Goal: Task Accomplishment & Management: Manage account settings

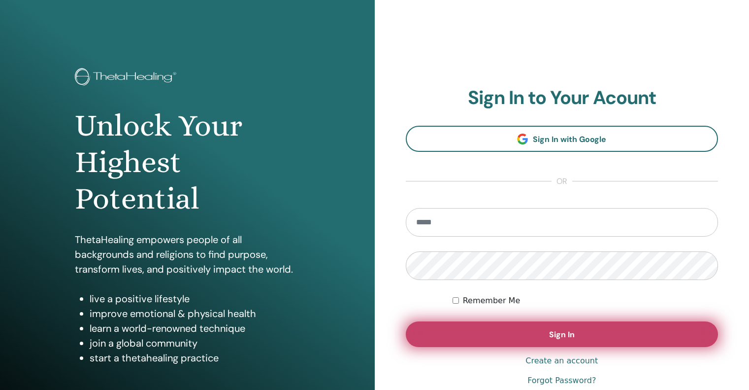
type input "**********"
click at [540, 334] on button "Sign In" at bounding box center [562, 334] width 313 height 26
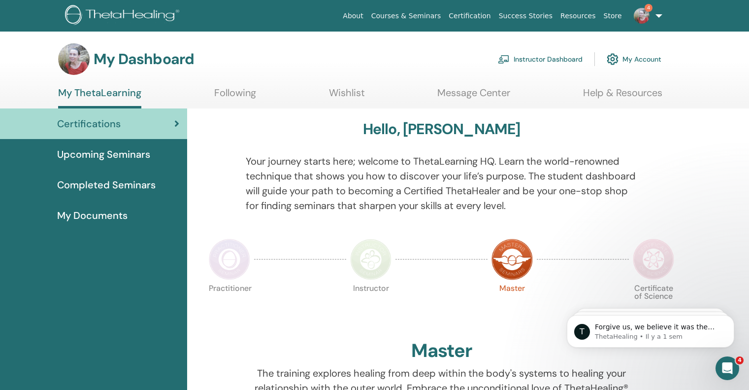
click at [548, 56] on link "Instructor Dashboard" at bounding box center [540, 59] width 85 height 22
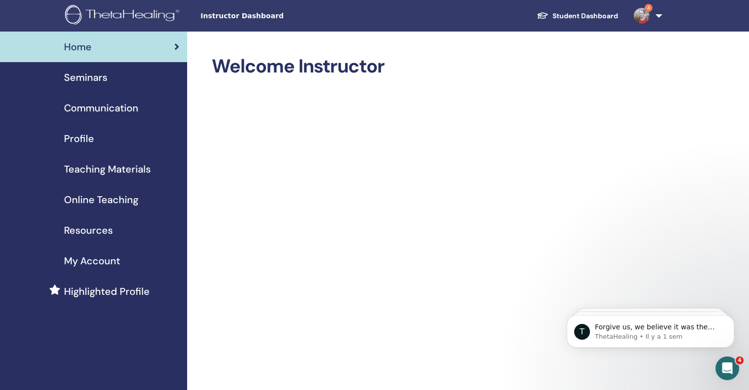
click at [98, 73] on span "Seminars" at bounding box center [85, 77] width 43 height 15
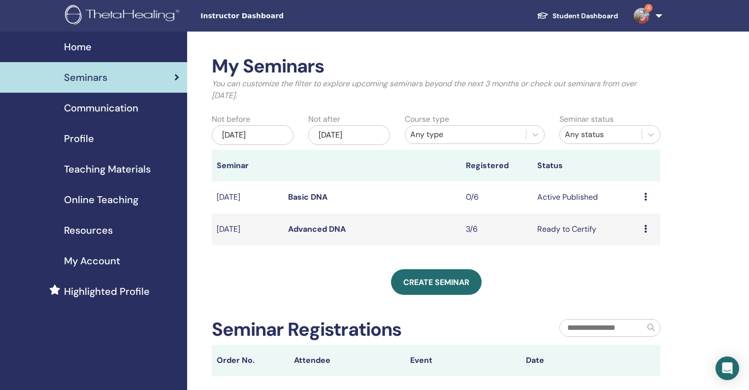
click at [644, 197] on td "Preview Edit Attendees Cancel" at bounding box center [649, 197] width 21 height 32
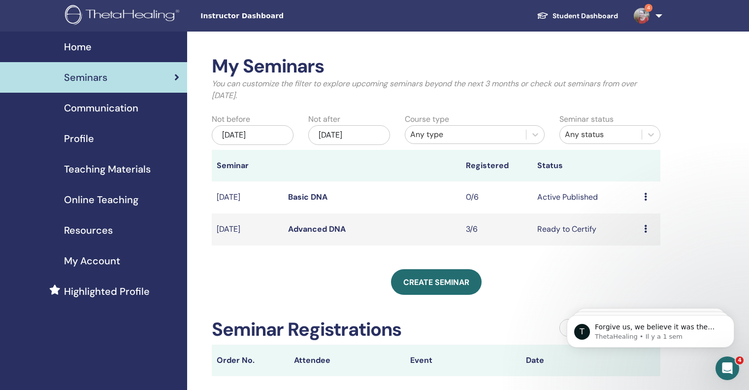
click at [565, 197] on td "Active Published" at bounding box center [585, 197] width 107 height 32
click at [646, 195] on icon at bounding box center [645, 197] width 3 height 8
click at [630, 217] on link "Edit" at bounding box center [627, 218] width 14 height 10
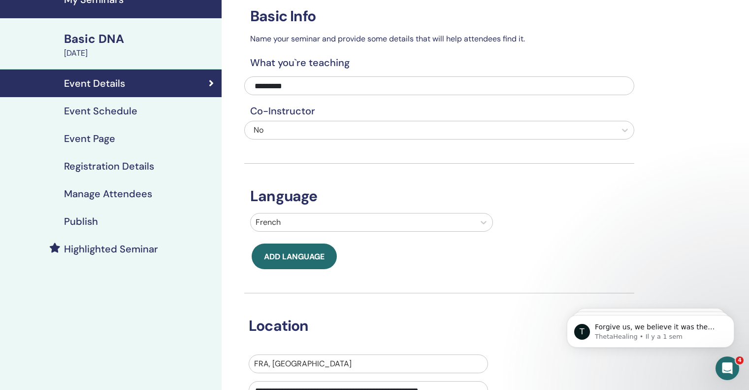
scroll to position [49, 0]
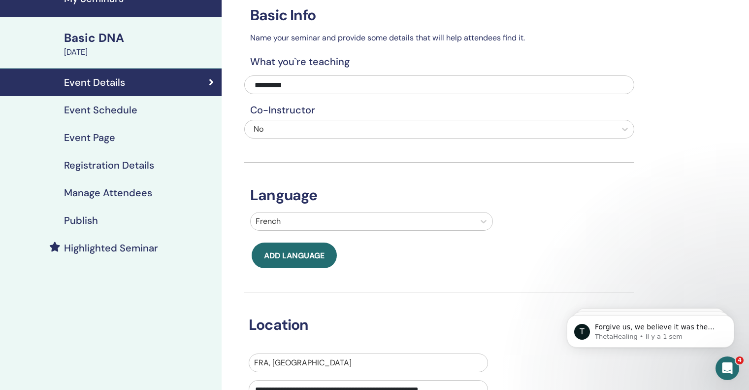
click at [124, 106] on h4 "Event Schedule" at bounding box center [100, 110] width 73 height 12
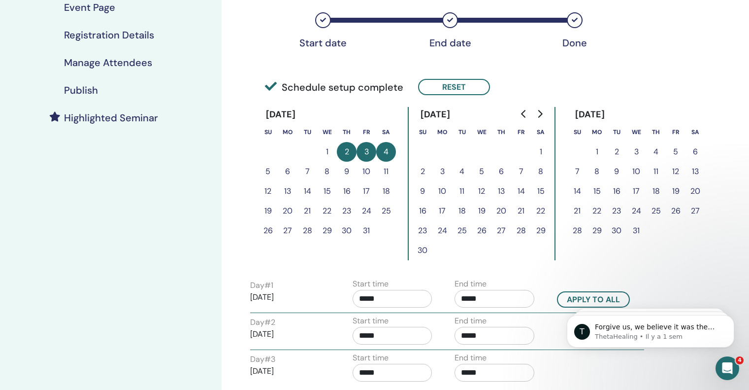
scroll to position [183, 0]
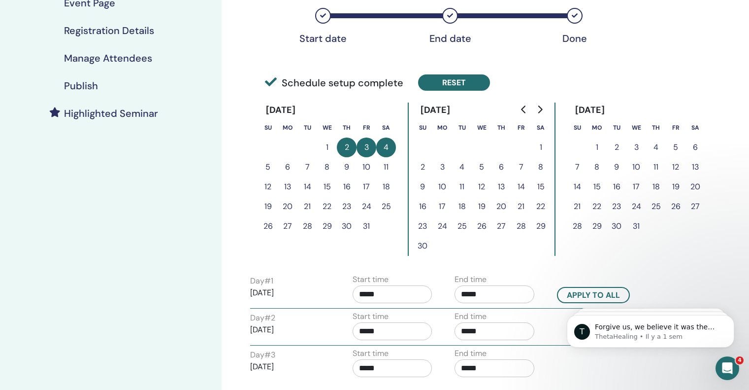
click at [455, 83] on button "Reset" at bounding box center [454, 82] width 72 height 16
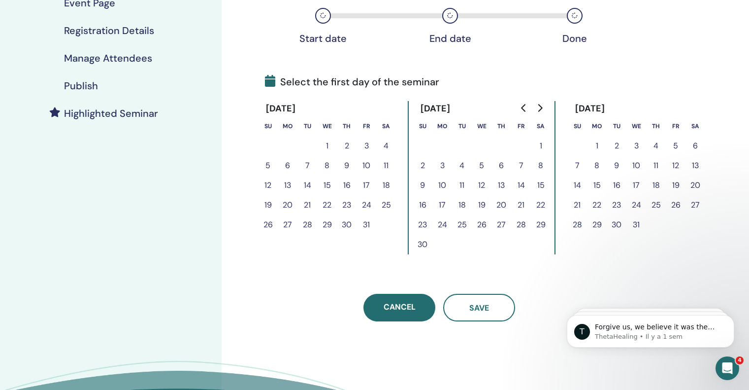
click at [541, 105] on icon "Go to next month" at bounding box center [540, 108] width 8 height 8
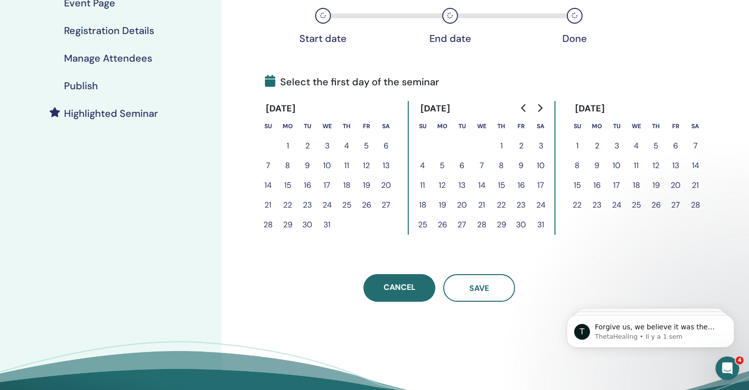
click at [541, 105] on icon "Go to next month" at bounding box center [540, 108] width 8 height 8
click at [677, 205] on button "27" at bounding box center [676, 205] width 20 height 20
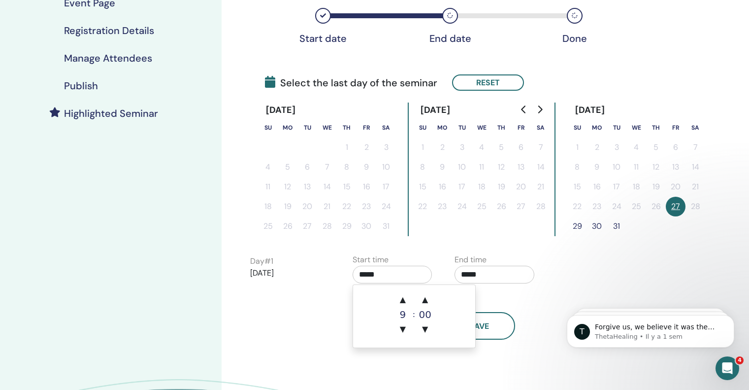
click at [367, 273] on input "*****" at bounding box center [393, 274] width 80 height 18
click at [404, 296] on span "▲" at bounding box center [403, 300] width 20 height 20
click at [403, 328] on span "▼" at bounding box center [403, 329] width 20 height 20
click at [423, 298] on span "▲" at bounding box center [425, 300] width 20 height 20
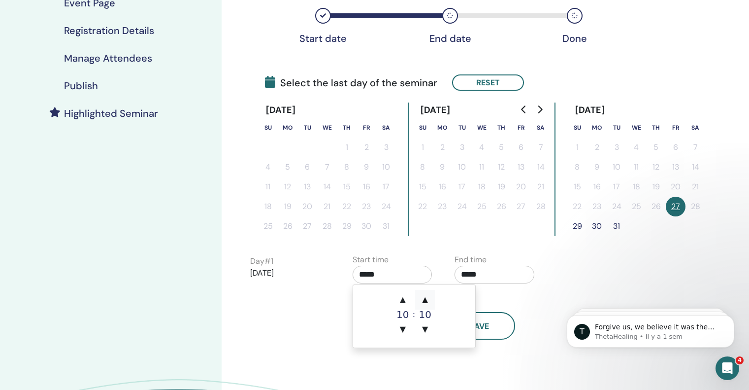
click at [423, 298] on span "▲" at bounding box center [425, 300] width 20 height 20
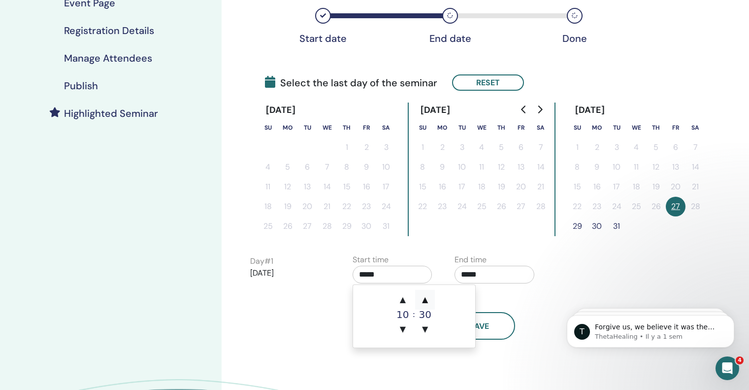
click at [423, 298] on span "▲" at bounding box center [425, 300] width 20 height 20
click at [423, 327] on span "▼" at bounding box center [425, 329] width 20 height 20
type input "*****"
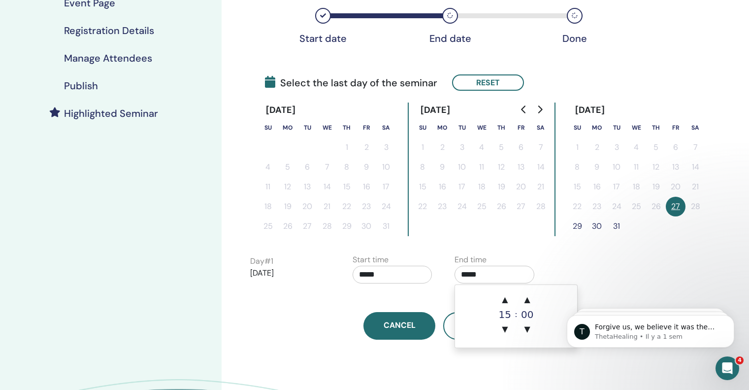
click at [475, 276] on input "*****" at bounding box center [495, 274] width 80 height 18
click at [505, 298] on span "▲" at bounding box center [505, 300] width 20 height 20
click at [526, 301] on span "▲" at bounding box center [528, 300] width 20 height 20
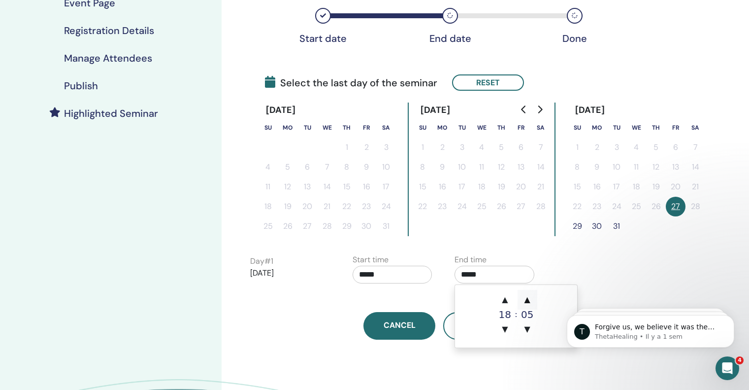
click at [526, 301] on span "▲" at bounding box center [528, 300] width 20 height 20
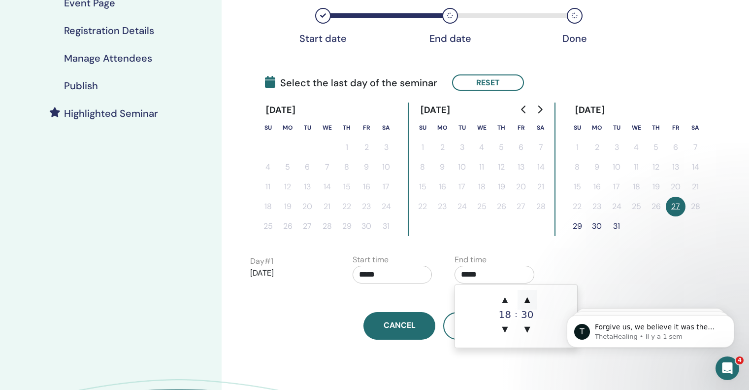
type input "*****"
click at [658, 271] on div "Time Zone (GMT-8) US/Alaska Seminar Date and Time Start date End date Done Sele…" at bounding box center [471, 162] width 499 height 629
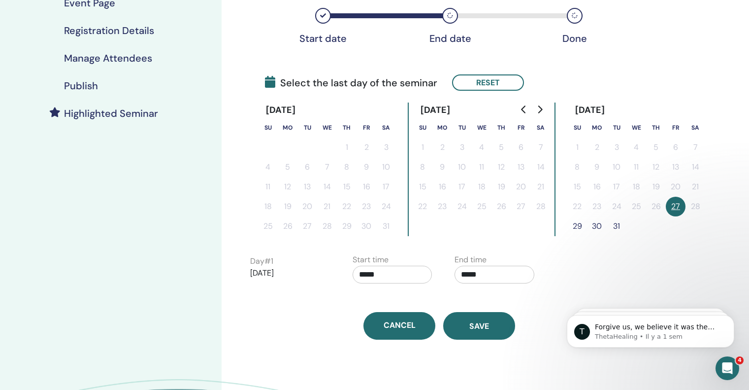
click at [484, 332] on button "Save" at bounding box center [479, 326] width 72 height 28
click at [473, 325] on span "Save" at bounding box center [479, 326] width 20 height 10
click at [487, 331] on button "Save" at bounding box center [479, 326] width 72 height 28
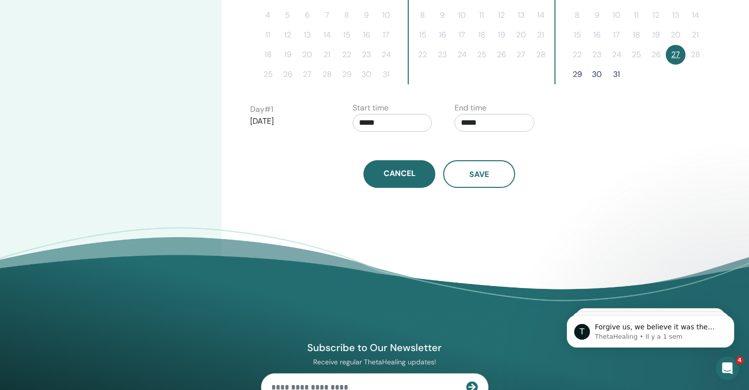
scroll to position [337, 0]
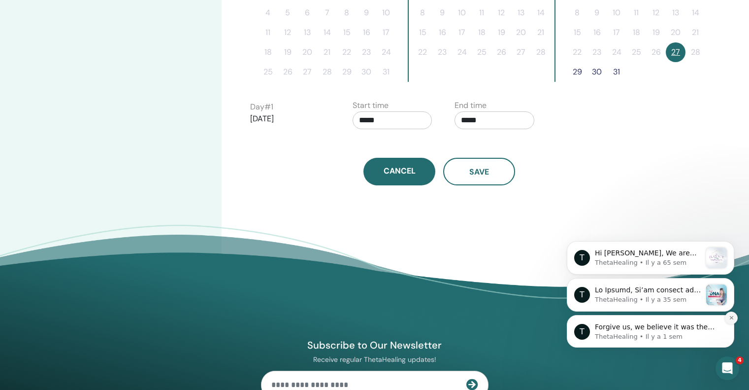
click at [732, 315] on icon "Dismiss notification" at bounding box center [731, 317] width 5 height 5
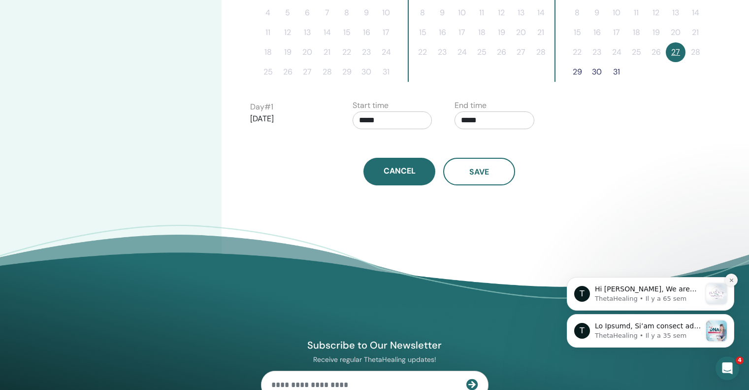
click at [730, 280] on icon "Dismiss notification" at bounding box center [731, 279] width 5 height 5
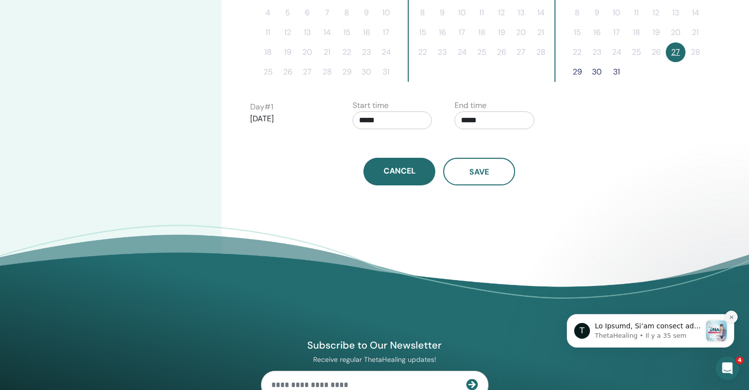
click at [729, 318] on icon "Dismiss notification" at bounding box center [731, 316] width 5 height 5
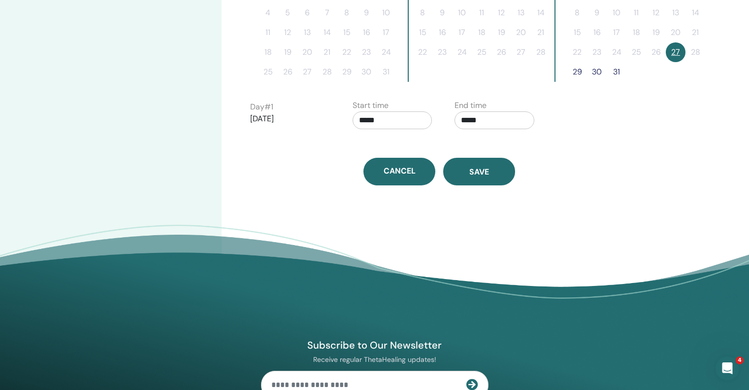
click at [480, 182] on button "Save" at bounding box center [479, 172] width 72 height 28
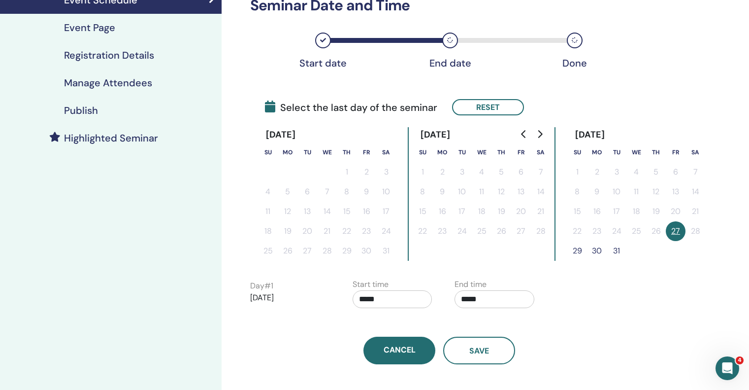
scroll to position [161, 0]
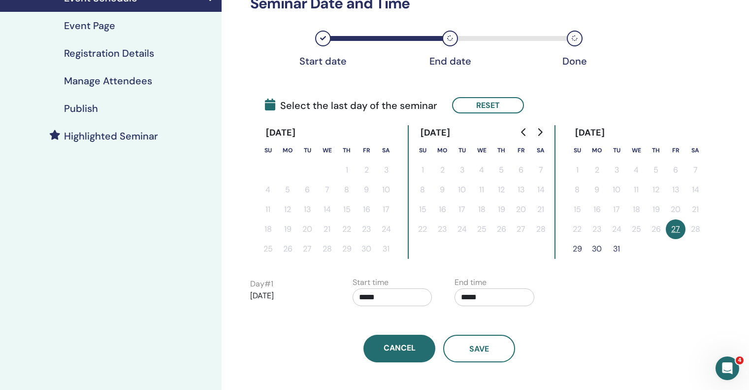
click at [573, 248] on button "29" at bounding box center [577, 249] width 20 height 20
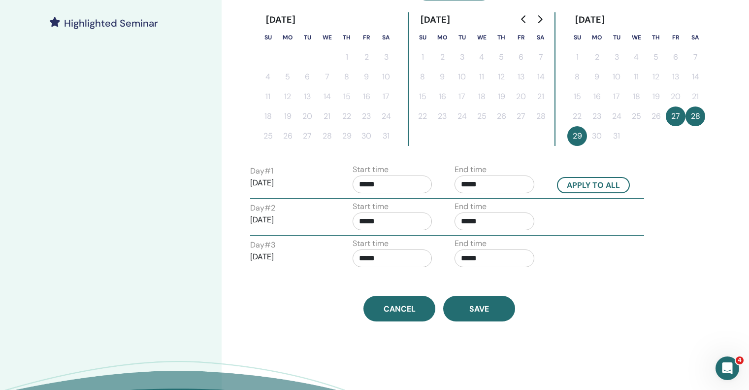
scroll to position [276, 0]
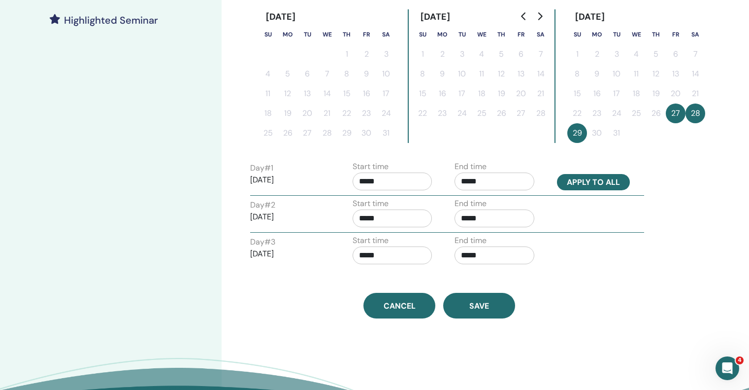
click at [581, 181] on button "Apply to all" at bounding box center [593, 182] width 73 height 16
type input "*****"
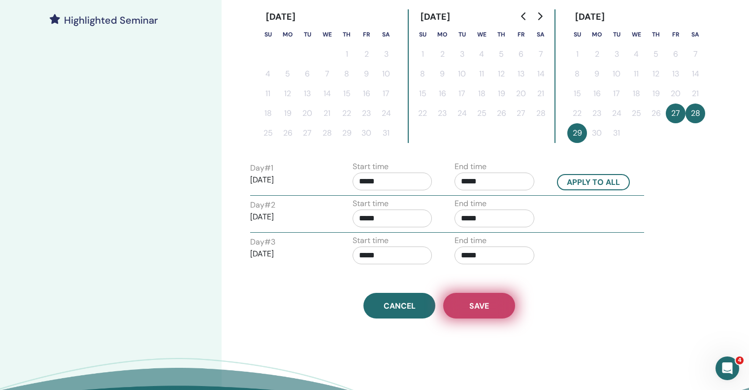
click at [480, 308] on span "Save" at bounding box center [479, 305] width 20 height 10
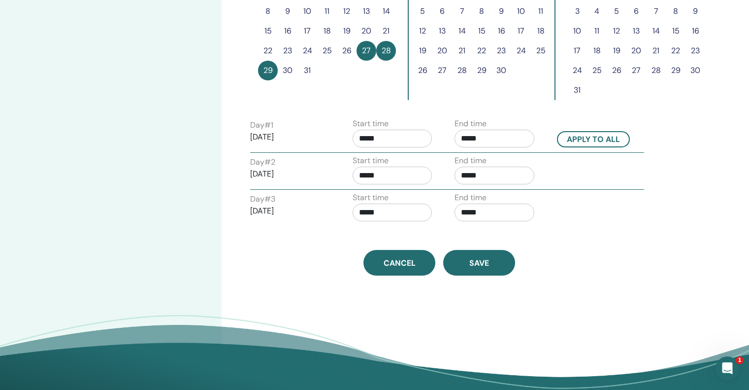
scroll to position [341, 0]
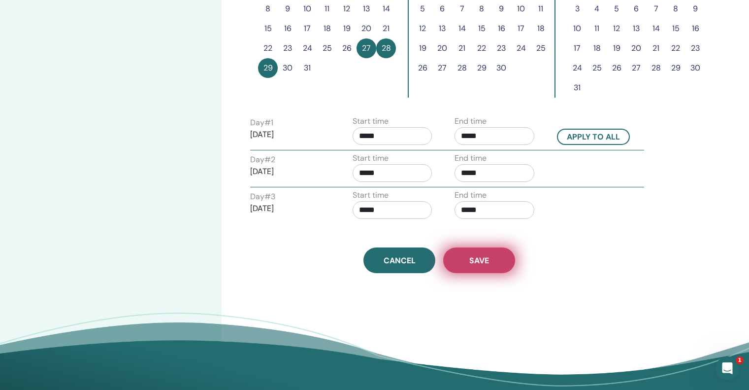
click at [479, 259] on span "Save" at bounding box center [479, 260] width 20 height 10
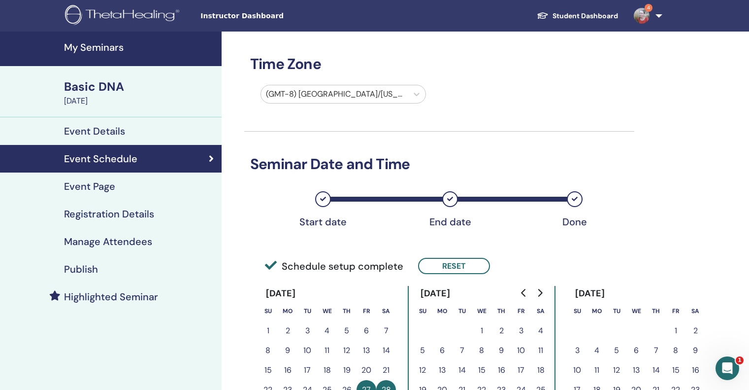
click at [98, 187] on h4 "Event Page" at bounding box center [89, 186] width 51 height 12
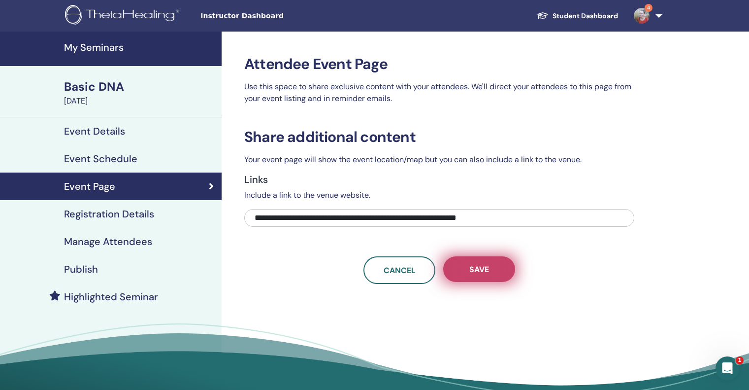
click at [474, 267] on span "Save" at bounding box center [479, 269] width 20 height 10
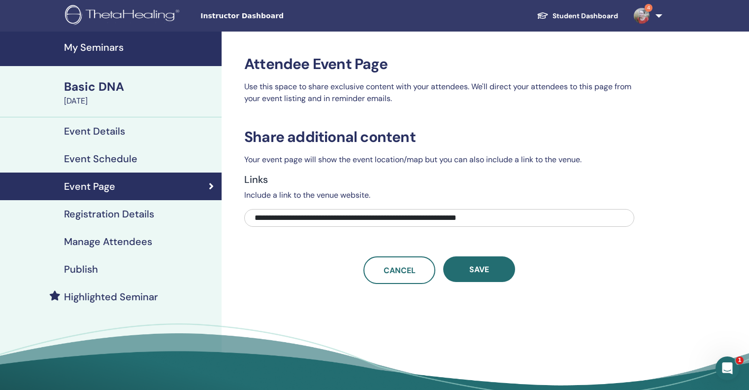
click at [120, 213] on h4 "Registration Details" at bounding box center [109, 214] width 90 height 12
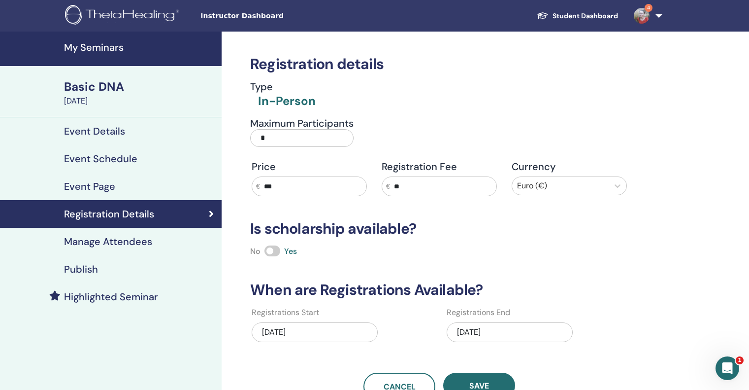
click at [305, 331] on div "[DATE]" at bounding box center [315, 332] width 126 height 20
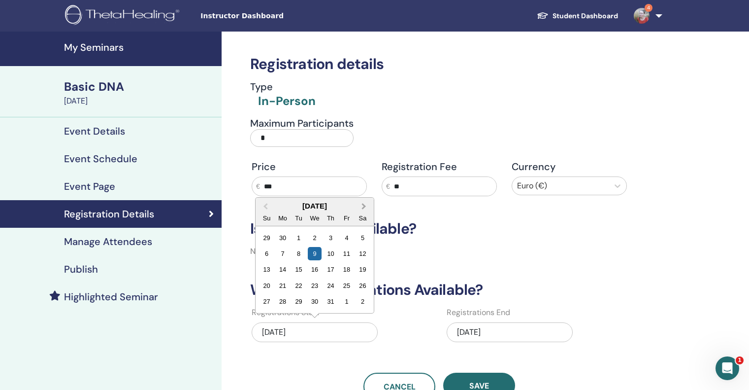
click at [364, 205] on span "Next Month" at bounding box center [364, 206] width 0 height 10
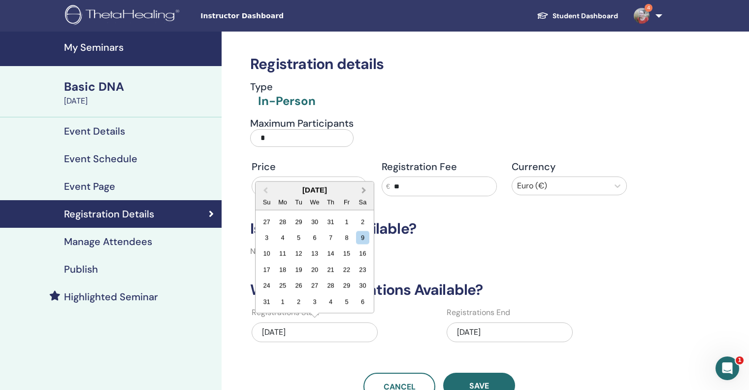
click at [364, 190] on span "Next Month" at bounding box center [364, 190] width 0 height 10
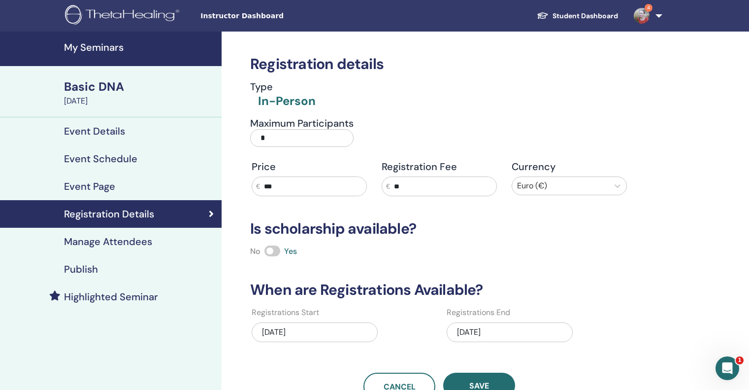
click at [363, 190] on input "***" at bounding box center [313, 186] width 106 height 19
click at [337, 329] on div "[DATE]" at bounding box center [315, 332] width 126 height 20
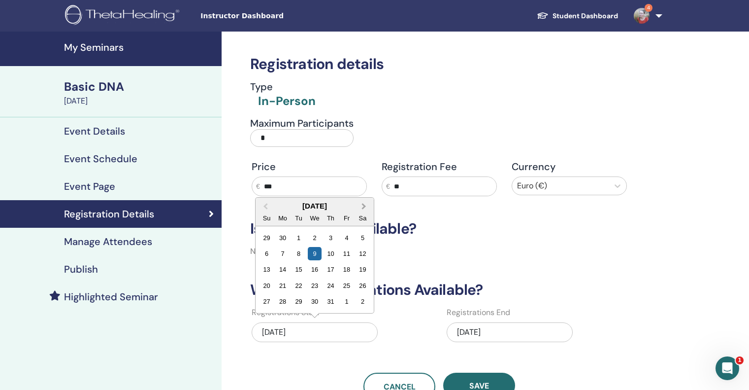
click at [364, 205] on span "Next Month" at bounding box center [364, 206] width 0 height 10
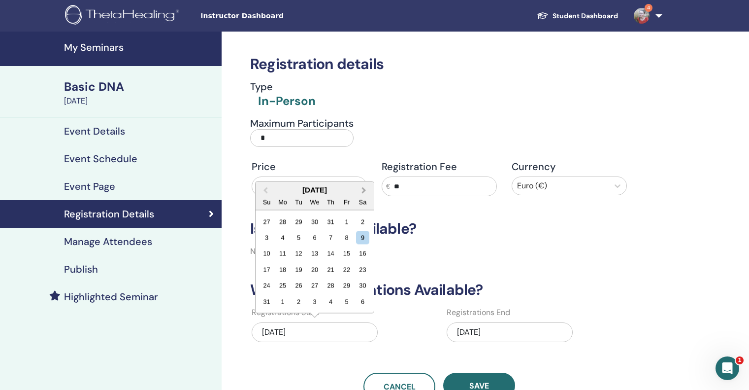
click at [365, 187] on button "Next Month" at bounding box center [365, 191] width 16 height 16
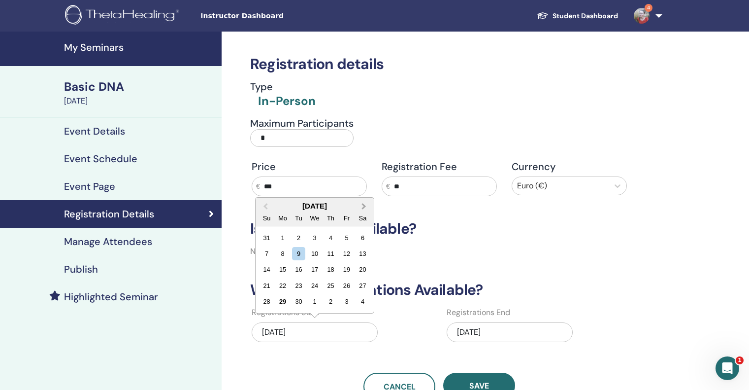
click at [364, 204] on span "Next Month" at bounding box center [364, 206] width 0 height 10
click at [281, 253] on div "6" at bounding box center [282, 253] width 13 height 13
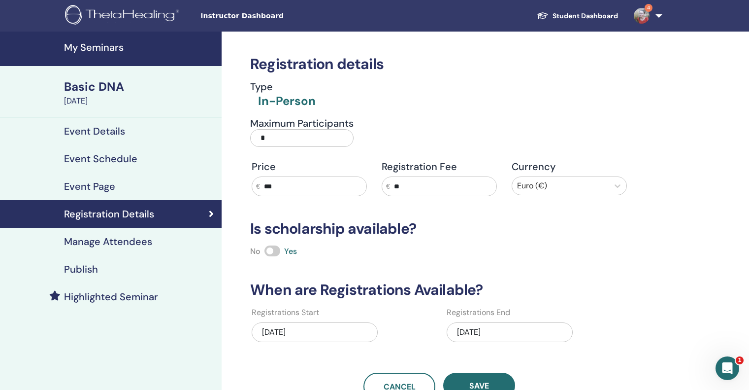
click at [312, 325] on div "10/06/2025" at bounding box center [315, 332] width 126 height 20
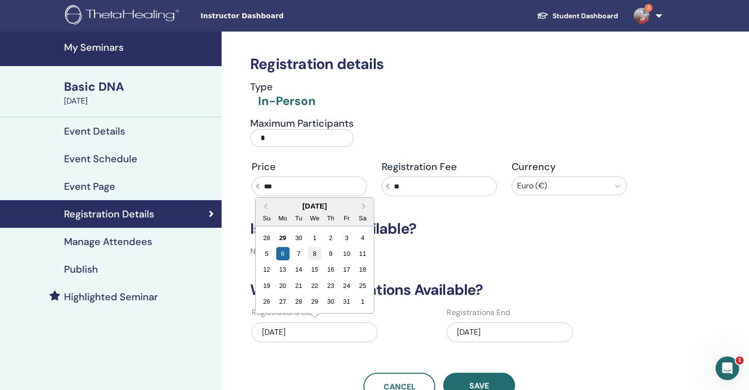
click at [315, 256] on div "8" at bounding box center [314, 253] width 13 height 13
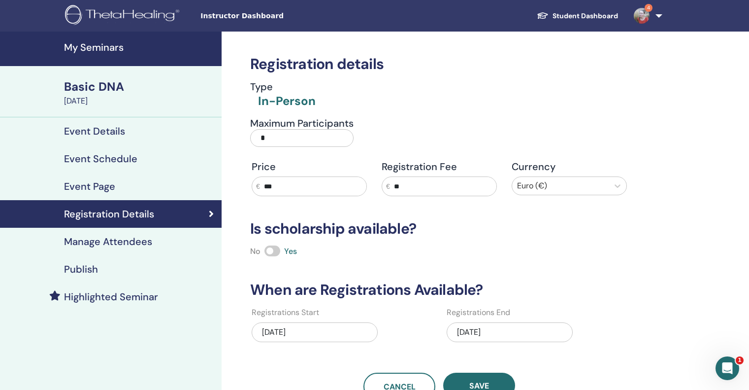
click at [514, 331] on div "10/04/2025" at bounding box center [510, 332] width 126 height 20
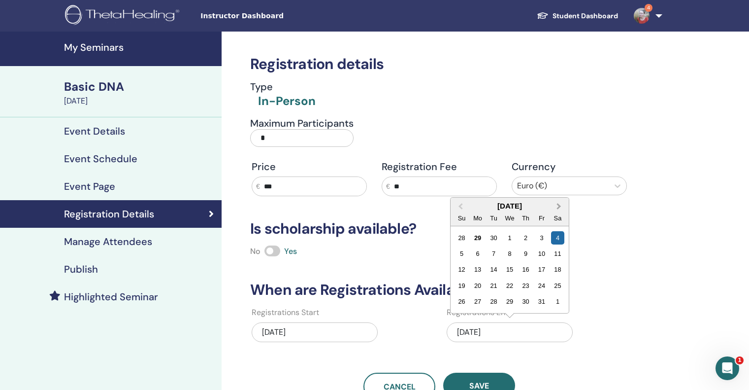
click at [559, 205] on span "Next Month" at bounding box center [559, 206] width 0 height 10
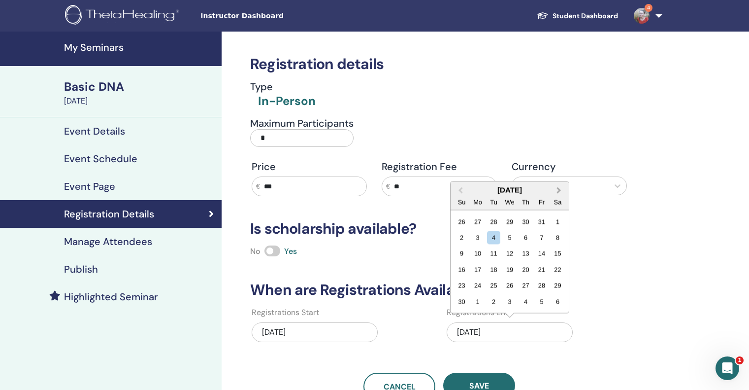
click at [559, 189] on span "Next Month" at bounding box center [559, 190] width 0 height 10
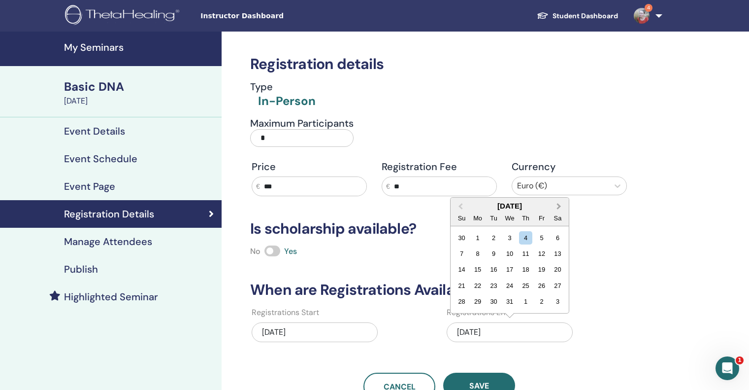
click at [557, 202] on button "Next Month" at bounding box center [560, 206] width 16 height 16
click at [559, 204] on span "Next Month" at bounding box center [559, 206] width 0 height 10
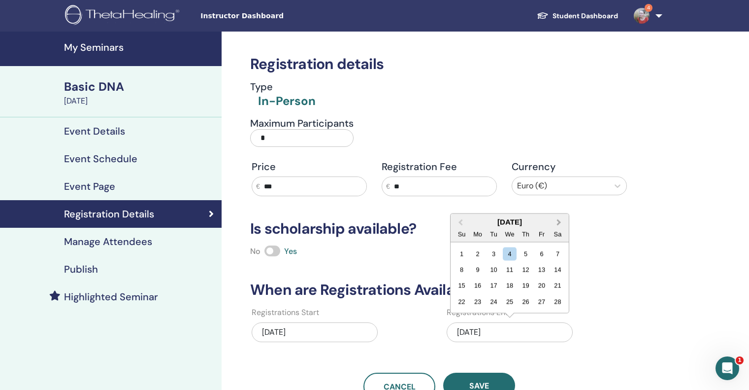
click at [557, 218] on button "Next Month" at bounding box center [560, 223] width 16 height 16
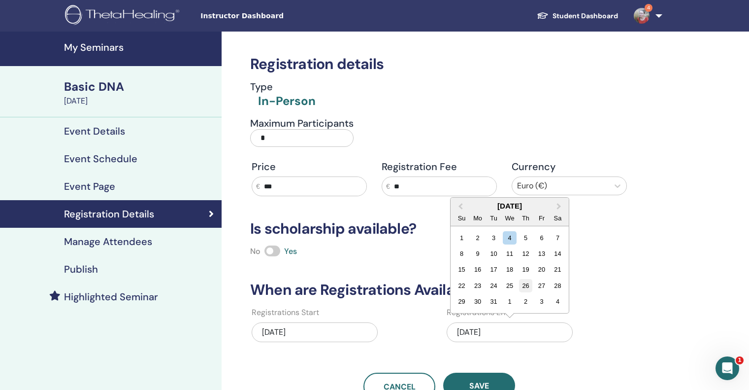
click at [524, 283] on div "26" at bounding box center [525, 285] width 13 height 13
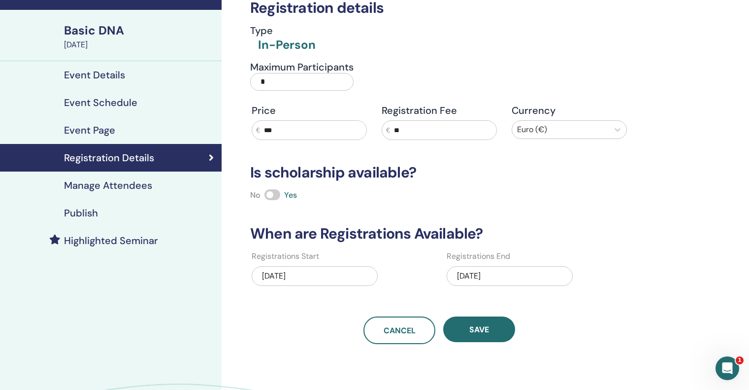
scroll to position [71, 0]
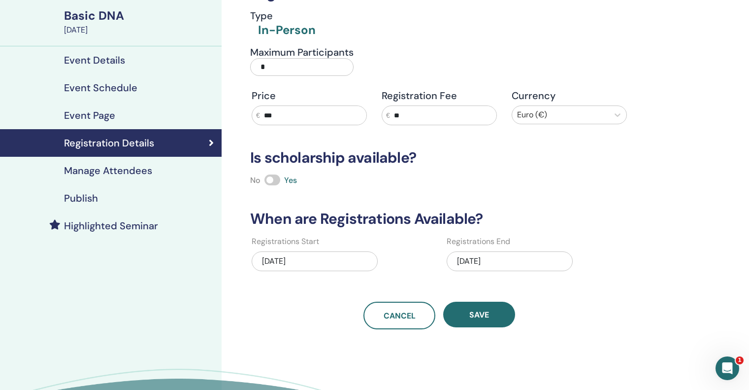
click at [114, 172] on h4 "Manage Attendees" at bounding box center [108, 170] width 88 height 12
click at [300, 259] on div "07/09/2025" at bounding box center [315, 261] width 126 height 20
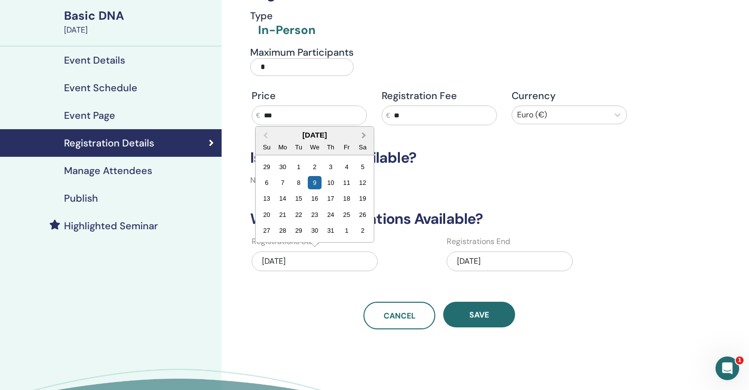
click at [364, 132] on button "Next Month" at bounding box center [365, 136] width 16 height 16
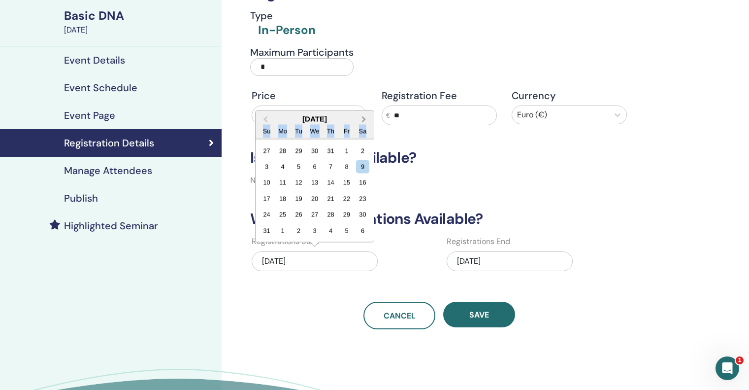
click at [364, 132] on div "Sa" at bounding box center [362, 130] width 13 height 13
click at [364, 119] on span "Next Month" at bounding box center [364, 119] width 0 height 10
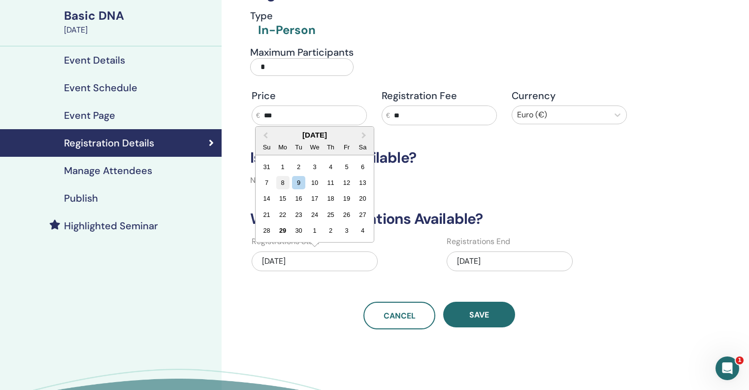
click at [283, 185] on div "8" at bounding box center [282, 182] width 13 height 13
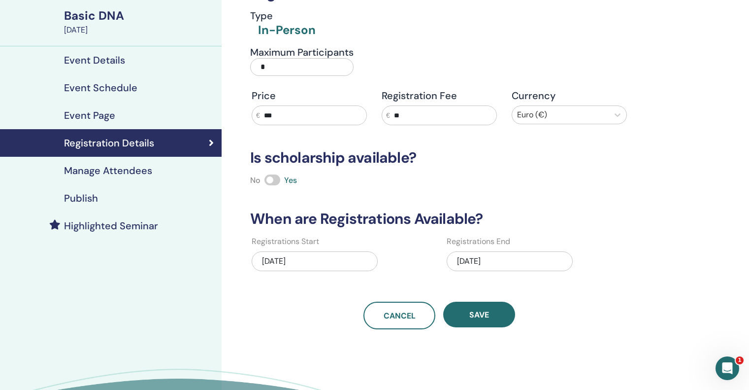
click at [320, 258] on div "09/08/2025" at bounding box center [315, 261] width 126 height 20
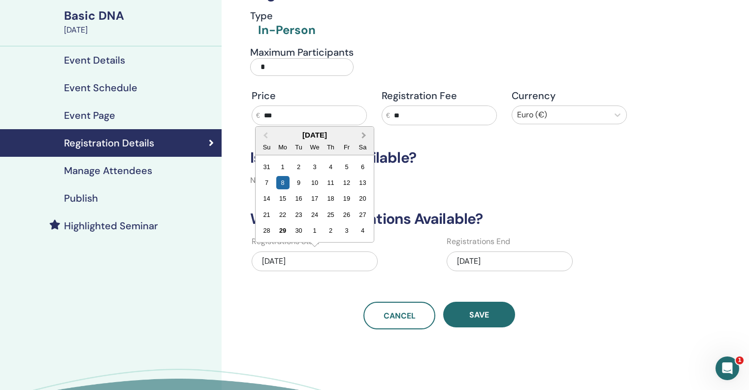
click at [363, 131] on button "Next Month" at bounding box center [365, 136] width 16 height 16
click at [318, 186] on div "8" at bounding box center [314, 182] width 13 height 13
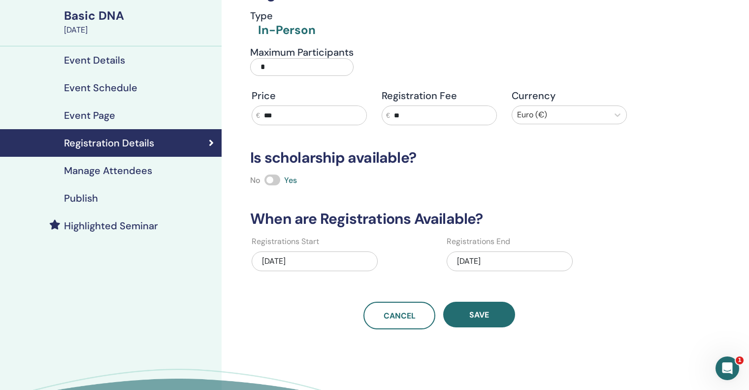
click at [500, 258] on div "10/04/2025" at bounding box center [510, 261] width 126 height 20
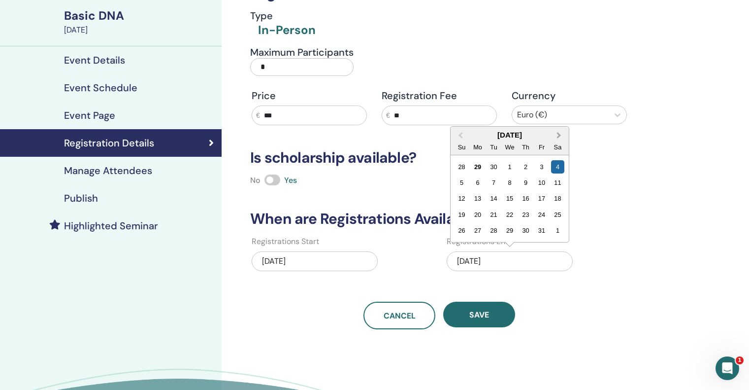
click at [559, 134] on span "Next Month" at bounding box center [559, 135] width 0 height 10
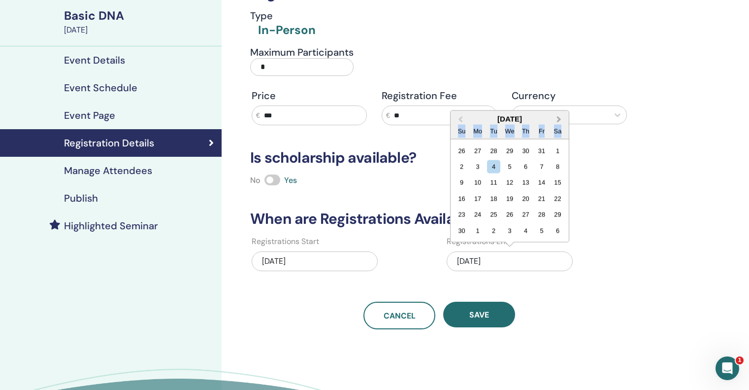
click at [558, 134] on div "Sa" at bounding box center [557, 130] width 13 height 13
click at [559, 117] on span "Next Month" at bounding box center [559, 119] width 0 height 10
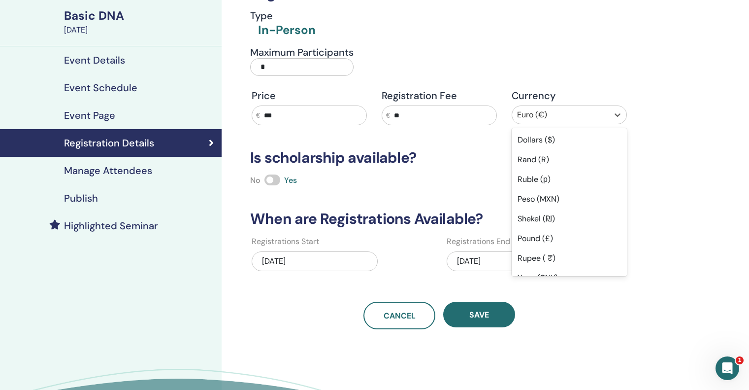
click at [557, 117] on div at bounding box center [560, 115] width 87 height 14
click at [525, 261] on div "10/04/2025" at bounding box center [510, 261] width 126 height 20
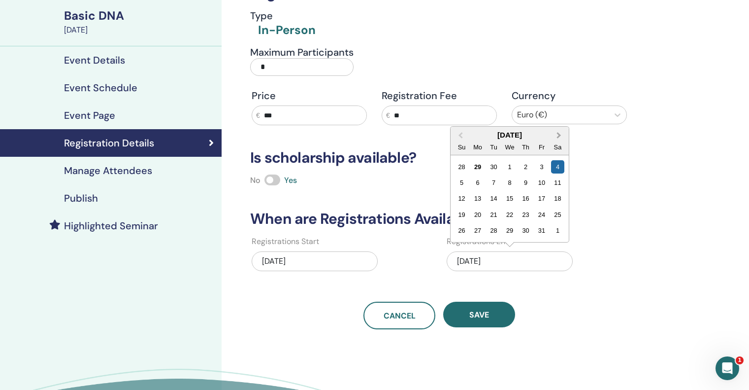
click at [559, 133] on button "Next Month" at bounding box center [560, 136] width 16 height 16
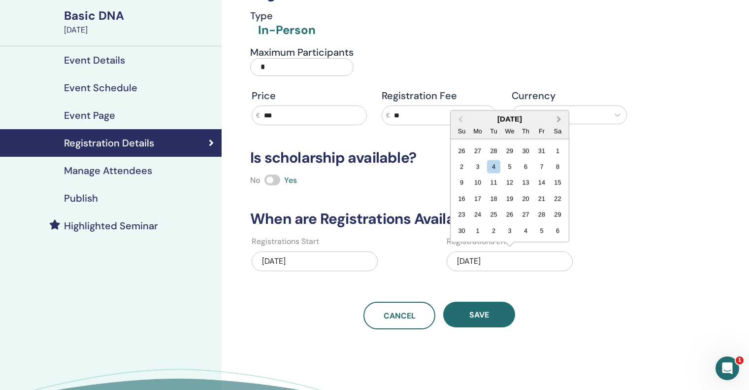
click at [559, 120] on span "Next Month" at bounding box center [559, 119] width 0 height 10
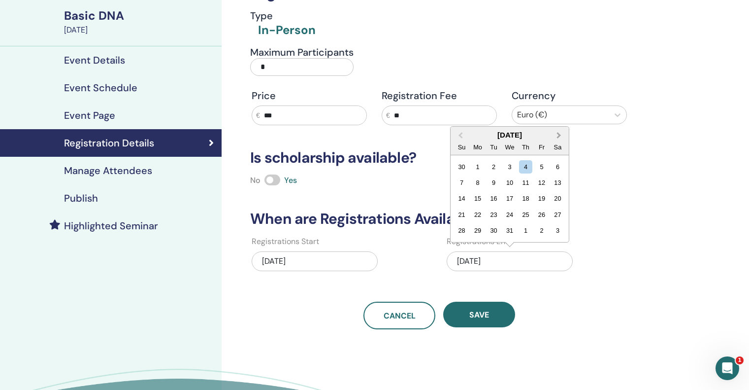
click at [559, 136] on span "Next Month" at bounding box center [559, 135] width 0 height 10
click at [559, 134] on span "Next Month" at bounding box center [559, 135] width 0 height 10
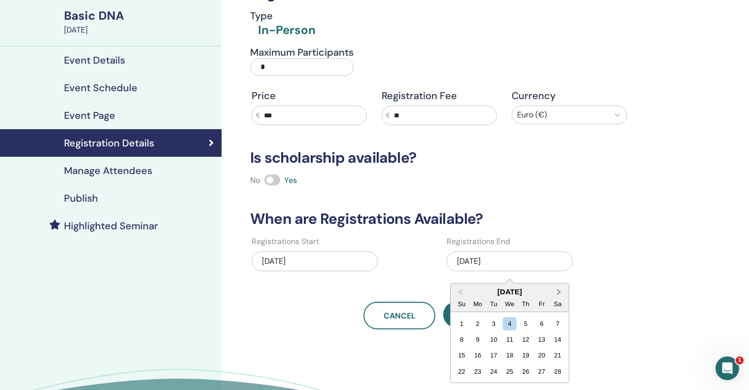
click at [559, 290] on button "Next Month" at bounding box center [560, 292] width 16 height 16
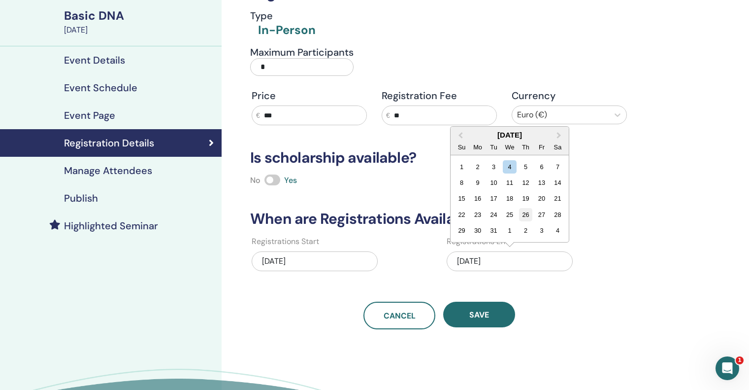
click at [525, 213] on div "26" at bounding box center [525, 214] width 13 height 13
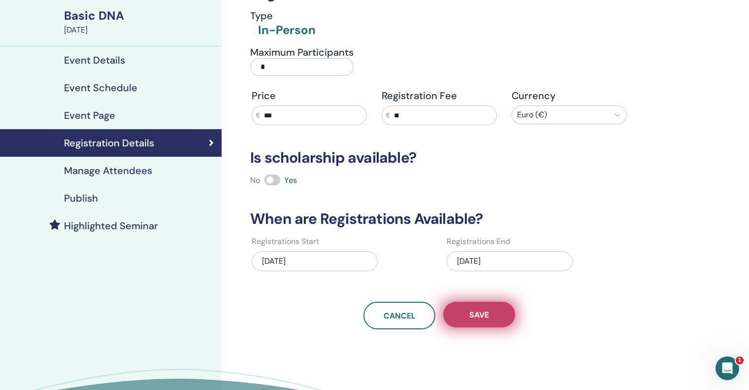
click at [476, 311] on span "Save" at bounding box center [479, 314] width 20 height 10
click at [490, 318] on button "Save" at bounding box center [479, 314] width 72 height 26
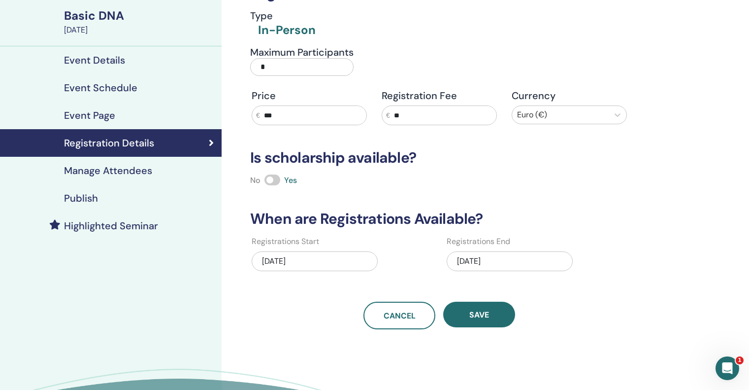
click at [91, 198] on h4 "Publish" at bounding box center [81, 198] width 34 height 12
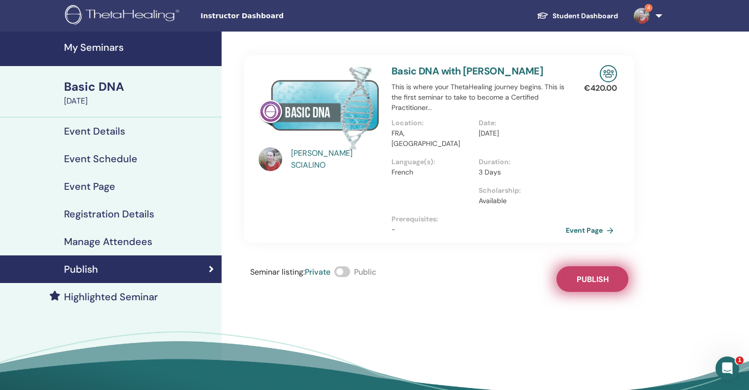
click at [590, 274] on span "Publish" at bounding box center [593, 279] width 32 height 10
click at [349, 266] on span at bounding box center [342, 271] width 16 height 11
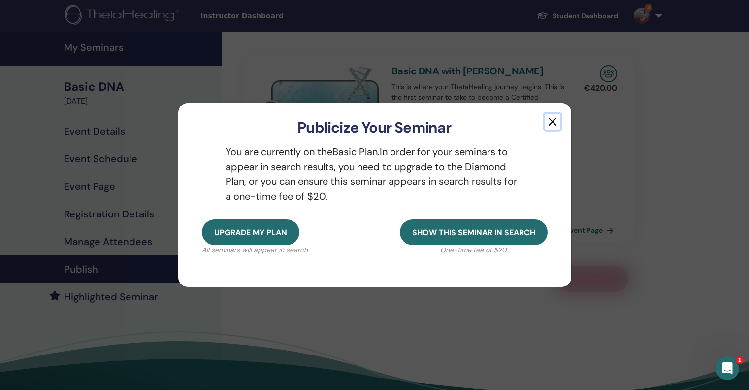
click at [552, 123] on button "button" at bounding box center [553, 122] width 16 height 16
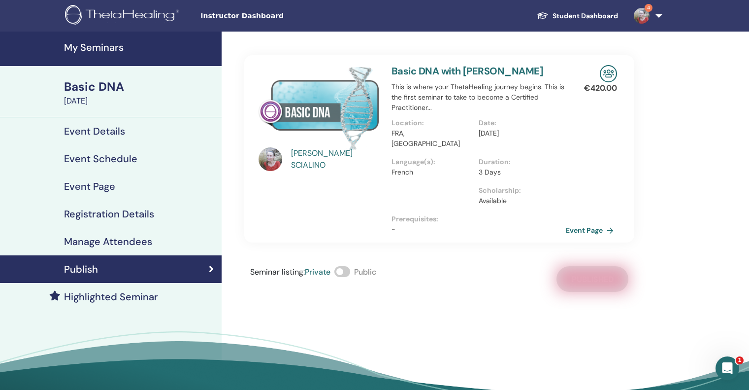
click at [349, 266] on span at bounding box center [342, 271] width 16 height 11
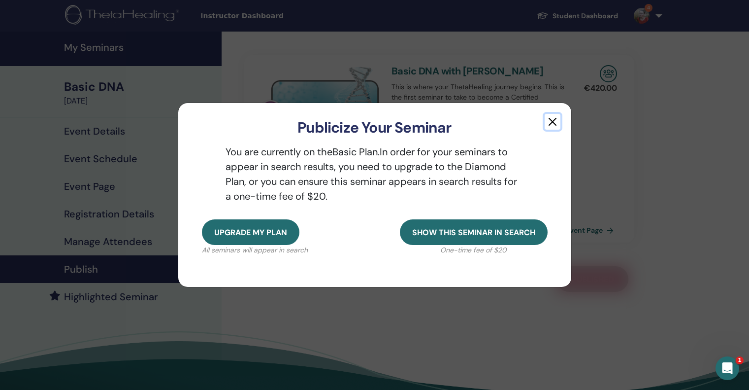
click at [553, 119] on button "button" at bounding box center [553, 122] width 16 height 16
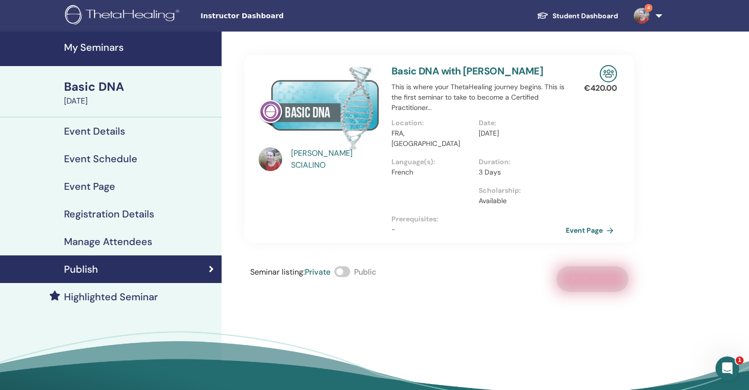
click at [107, 127] on h4 "Event Details" at bounding box center [94, 131] width 61 height 12
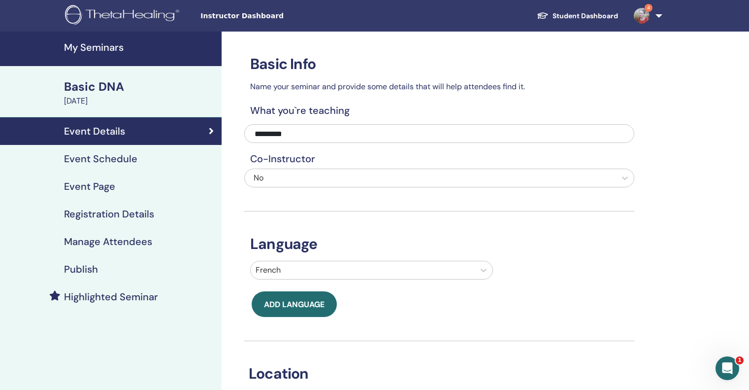
click at [578, 12] on link "Student Dashboard" at bounding box center [577, 16] width 97 height 18
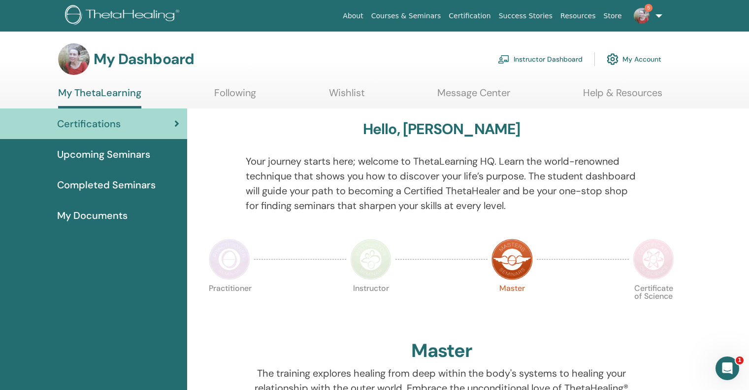
click at [525, 62] on link "Instructor Dashboard" at bounding box center [540, 59] width 85 height 22
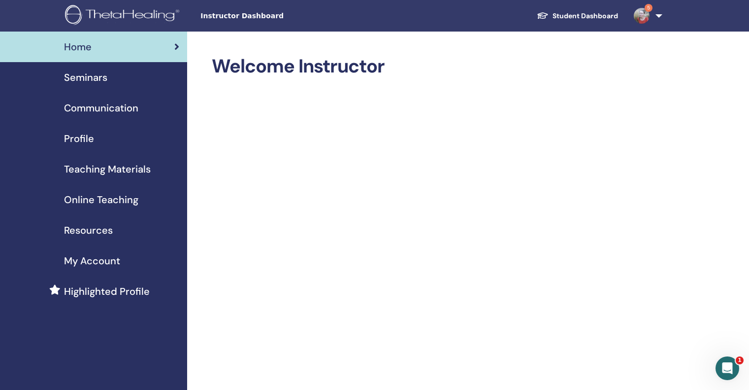
click at [99, 77] on span "Seminars" at bounding box center [85, 77] width 43 height 15
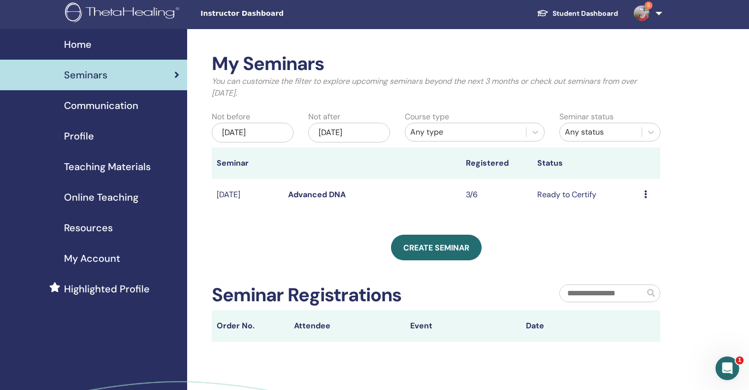
scroll to position [2, 0]
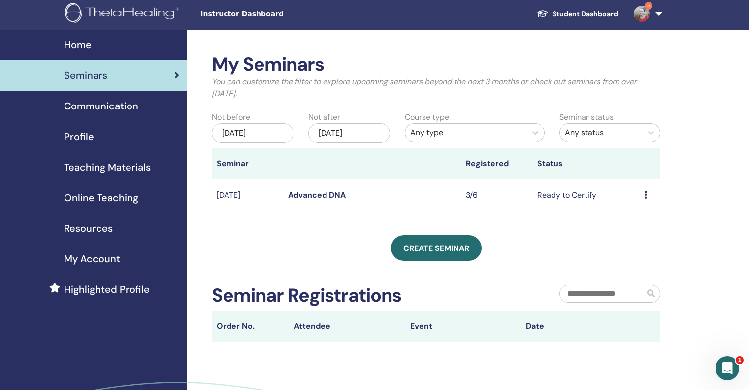
click at [646, 195] on icon at bounding box center [645, 195] width 3 height 8
click at [639, 231] on link "Attendees" at bounding box center [638, 233] width 37 height 10
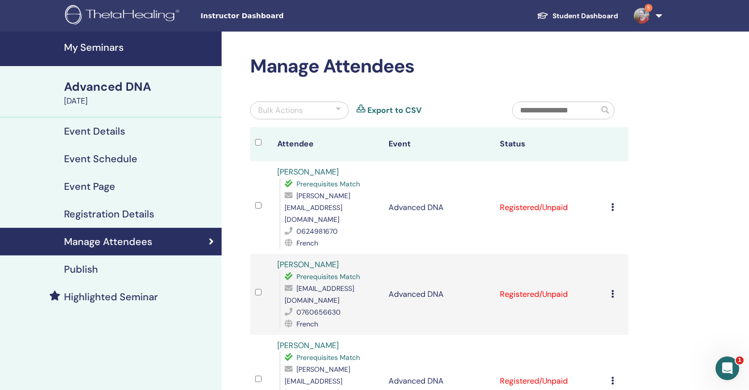
click at [612, 203] on icon at bounding box center [612, 207] width 3 height 8
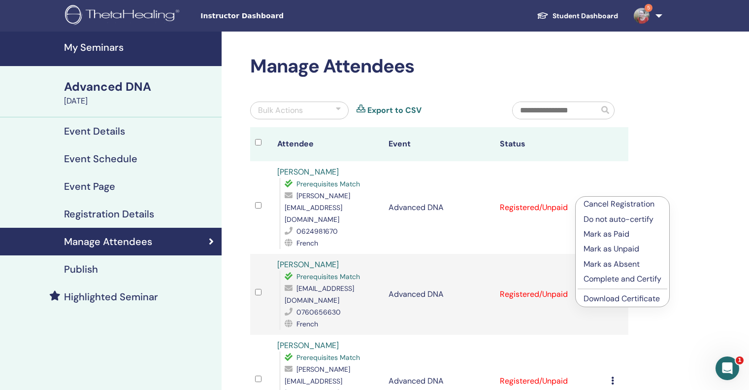
click at [606, 299] on link "Download Certificate" at bounding box center [622, 298] width 76 height 10
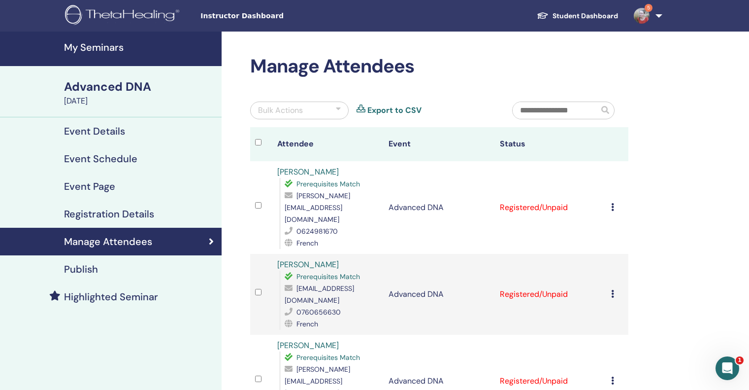
click at [613, 203] on icon at bounding box center [612, 207] width 3 height 8
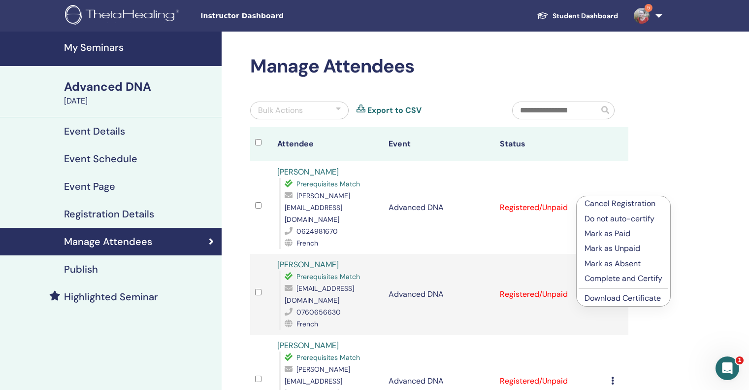
click at [624, 275] on p "Complete and Certify" at bounding box center [624, 278] width 78 height 12
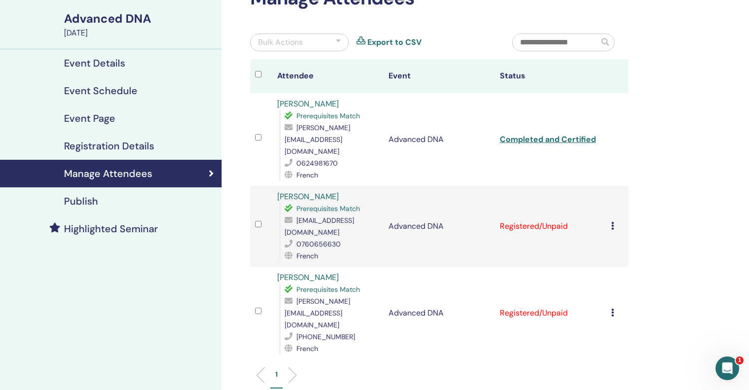
scroll to position [67, 0]
click at [613, 222] on icon at bounding box center [612, 226] width 3 height 8
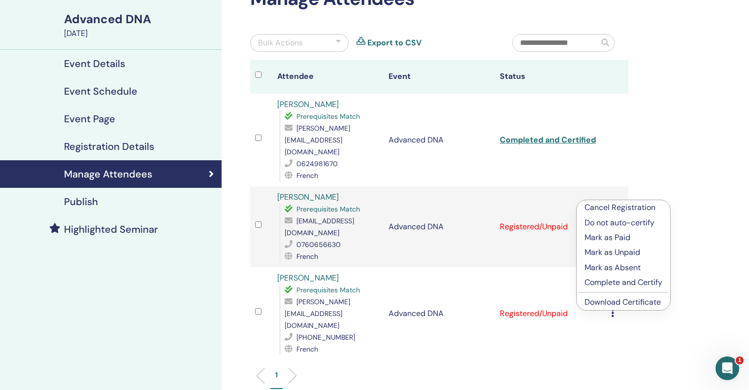
click at [621, 280] on p "Complete and Certify" at bounding box center [624, 282] width 78 height 12
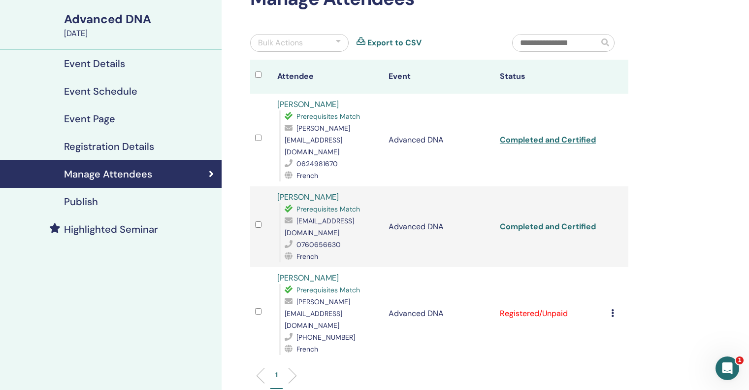
click at [613, 309] on icon at bounding box center [612, 313] width 3 height 8
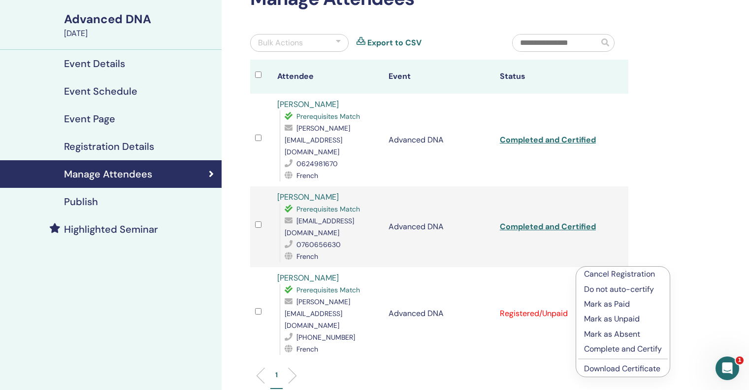
click at [616, 350] on p "Complete and Certify" at bounding box center [623, 349] width 78 height 12
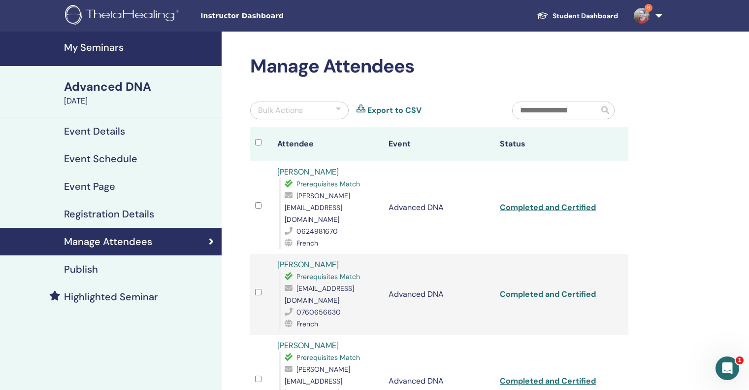
click at [585, 289] on link "Completed and Certified" at bounding box center [548, 294] width 96 height 10
click at [527, 375] on link "Completed and Certified" at bounding box center [548, 380] width 96 height 10
click at [104, 127] on h4 "Event Details" at bounding box center [94, 131] width 61 height 12
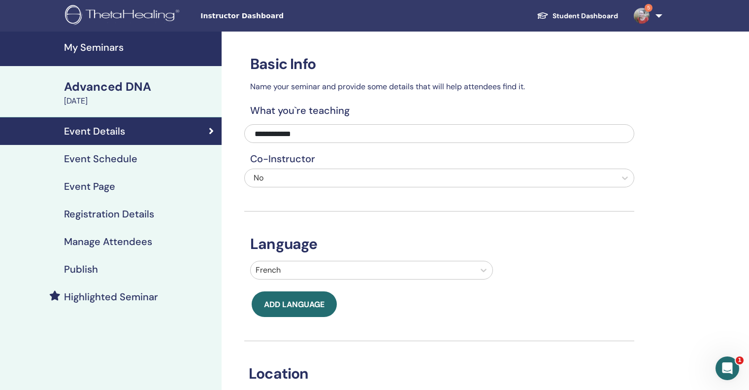
click at [101, 42] on h4 "My Seminars" at bounding box center [140, 47] width 152 height 12
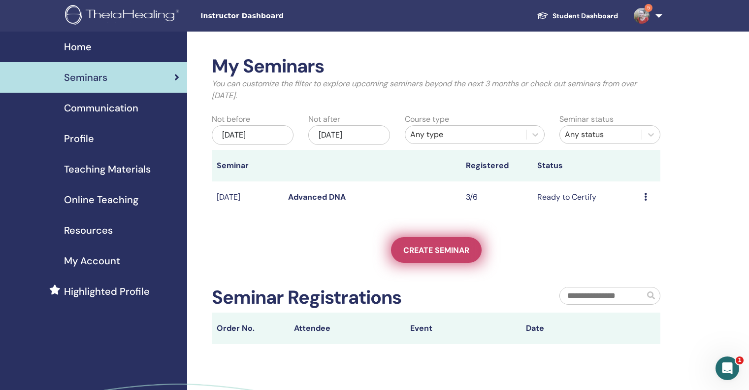
click at [428, 250] on span "Create seminar" at bounding box center [436, 250] width 66 height 10
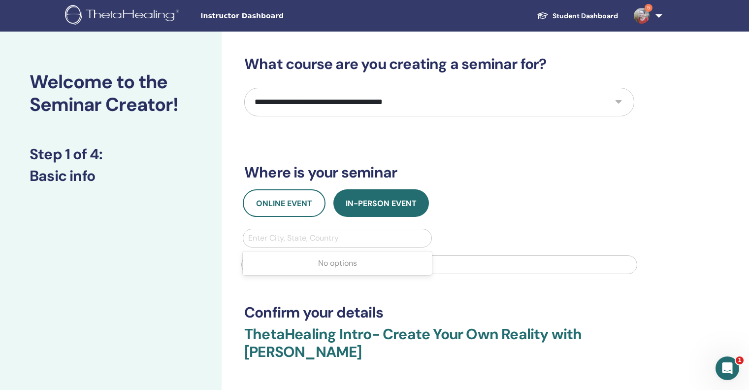
click at [315, 237] on div at bounding box center [337, 238] width 178 height 14
click at [617, 103] on select "**********" at bounding box center [439, 102] width 390 height 29
select select "*"
click at [244, 88] on select "**********" at bounding box center [439, 102] width 390 height 29
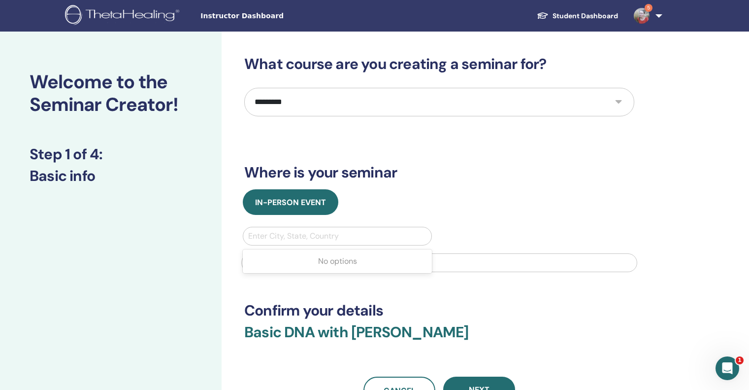
click at [298, 236] on div at bounding box center [337, 236] width 178 height 14
click at [275, 225] on div "In-Person Event Enter City, State, Country" at bounding box center [439, 233] width 405 height 89
click at [266, 237] on div at bounding box center [337, 236] width 178 height 14
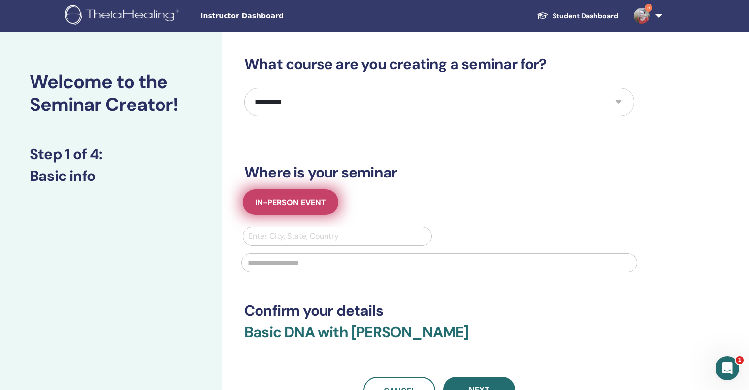
click at [277, 197] on span "In-Person Event" at bounding box center [290, 202] width 71 height 10
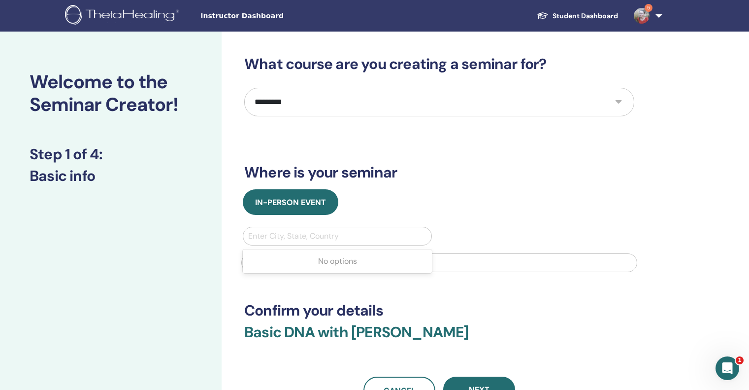
click at [268, 236] on div at bounding box center [337, 236] width 178 height 14
type input "******"
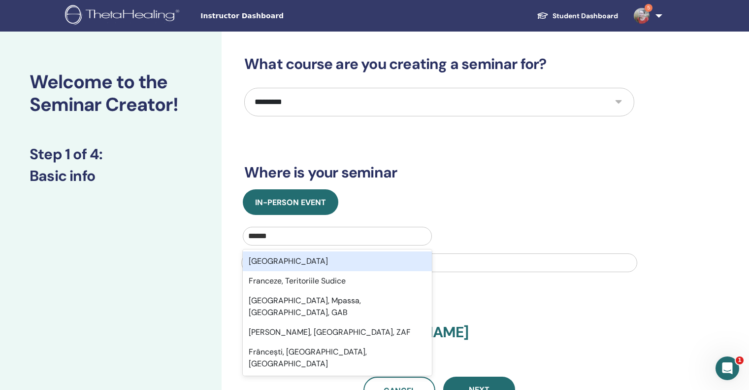
click at [272, 264] on div "France" at bounding box center [337, 261] width 189 height 20
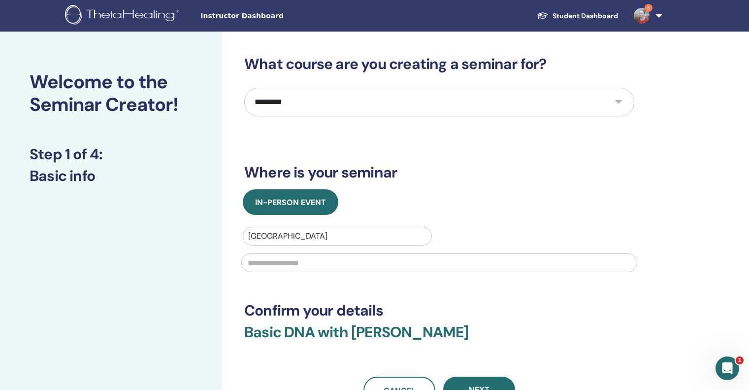
click at [306, 262] on input "text" at bounding box center [439, 262] width 396 height 19
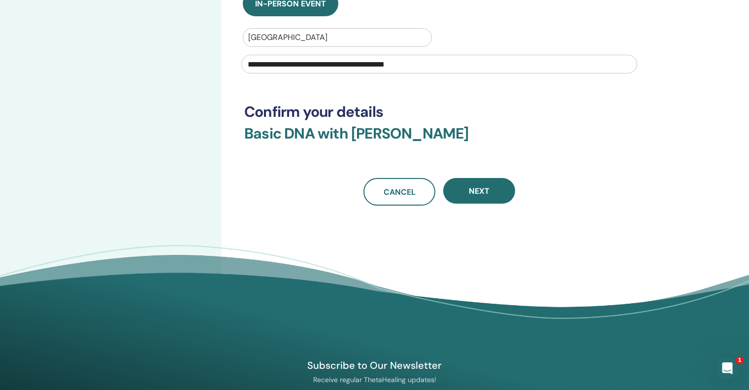
scroll to position [199, 0]
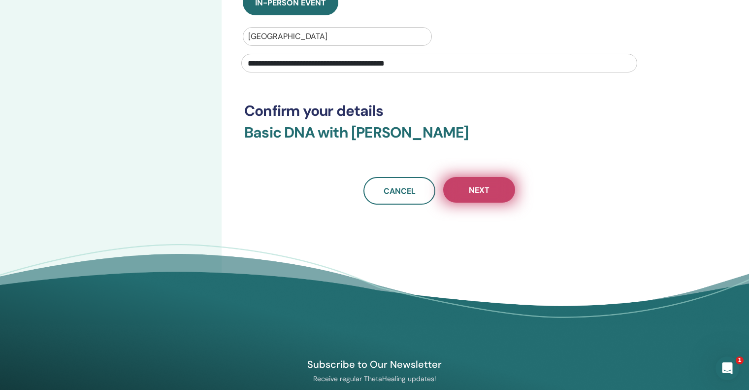
type input "**********"
click at [489, 196] on button "Next" at bounding box center [479, 190] width 72 height 26
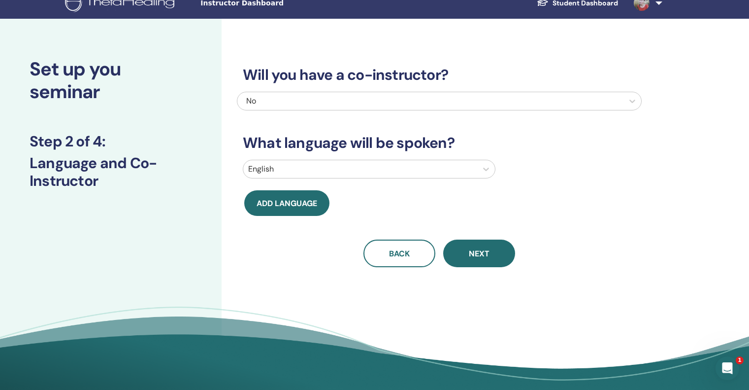
scroll to position [12, 0]
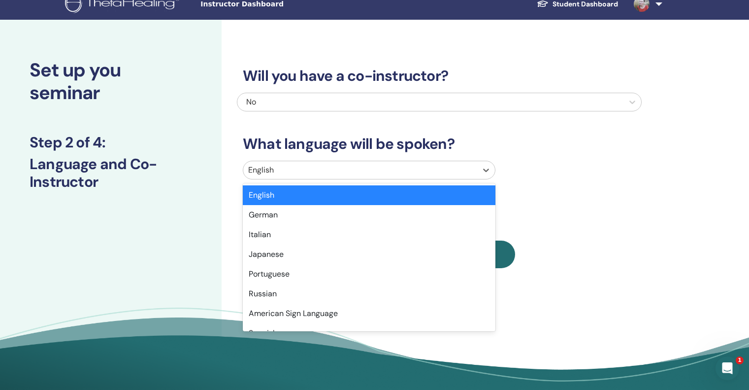
click at [378, 169] on div at bounding box center [360, 170] width 224 height 14
type input "*"
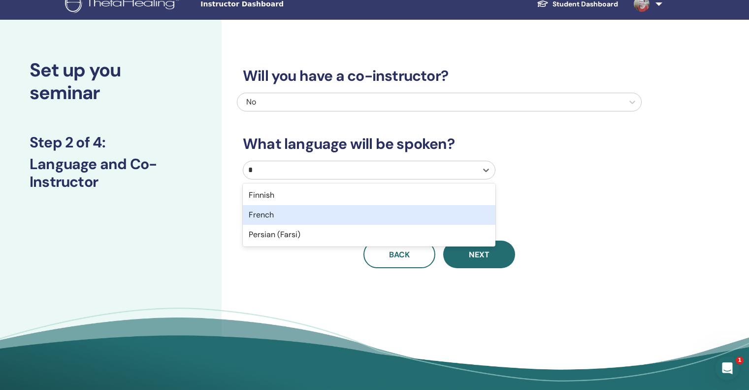
click at [273, 213] on div "French" at bounding box center [369, 215] width 253 height 20
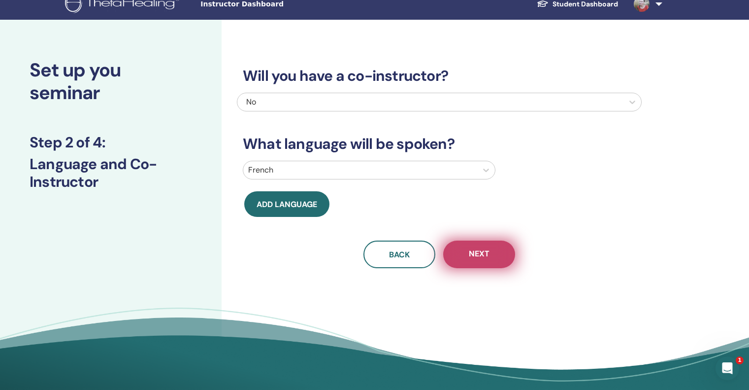
click at [497, 254] on button "Next" at bounding box center [479, 254] width 72 height 28
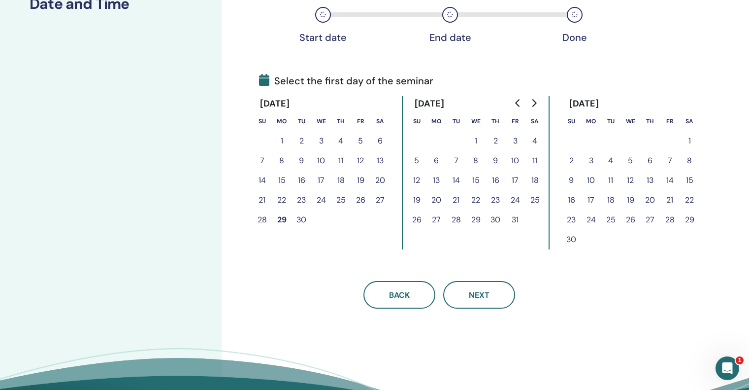
scroll to position [173, 0]
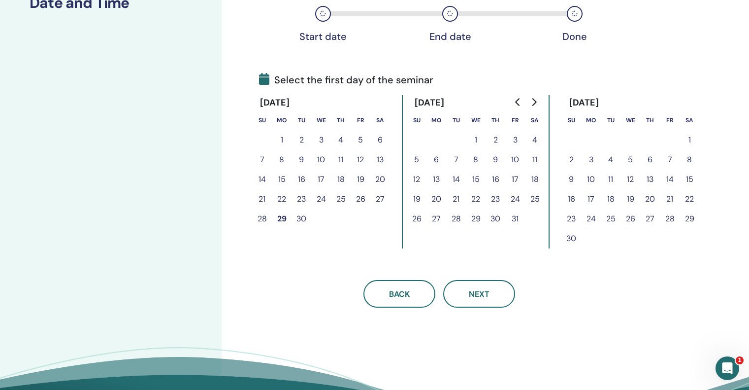
click at [534, 98] on icon "Go to next month" at bounding box center [534, 102] width 8 height 8
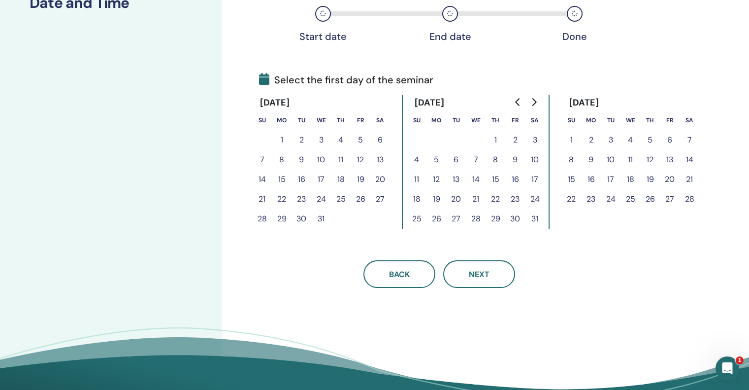
click at [534, 98] on icon "Go to next month" at bounding box center [534, 102] width 8 height 8
click at [670, 196] on button "27" at bounding box center [670, 199] width 20 height 20
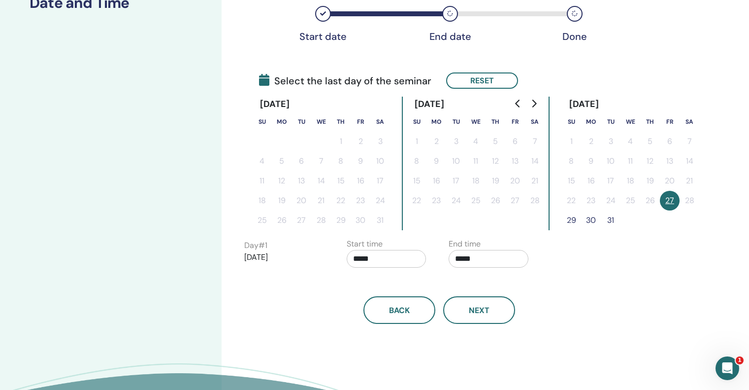
click at [573, 220] on button "29" at bounding box center [571, 220] width 20 height 20
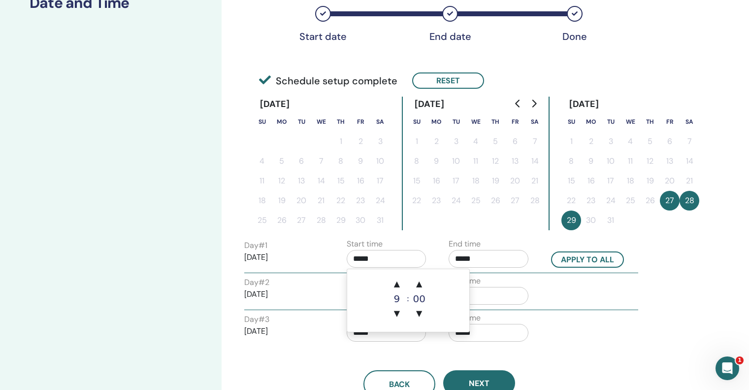
click at [365, 256] on input "*****" at bounding box center [387, 259] width 80 height 18
click at [395, 281] on span "▲" at bounding box center [397, 284] width 20 height 20
click at [418, 285] on span "▲" at bounding box center [419, 284] width 20 height 20
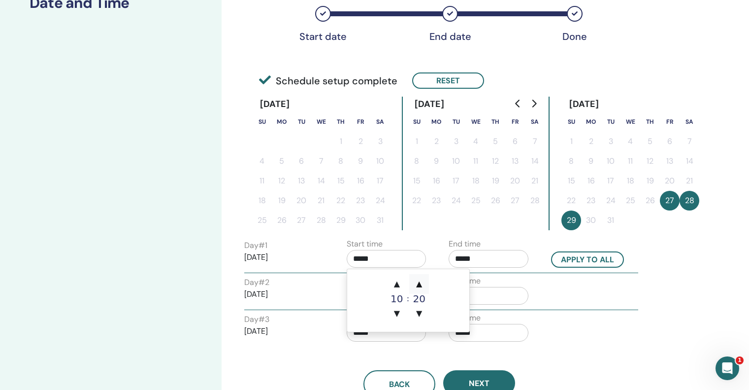
click at [418, 285] on span "▲" at bounding box center [419, 284] width 20 height 20
type input "*****"
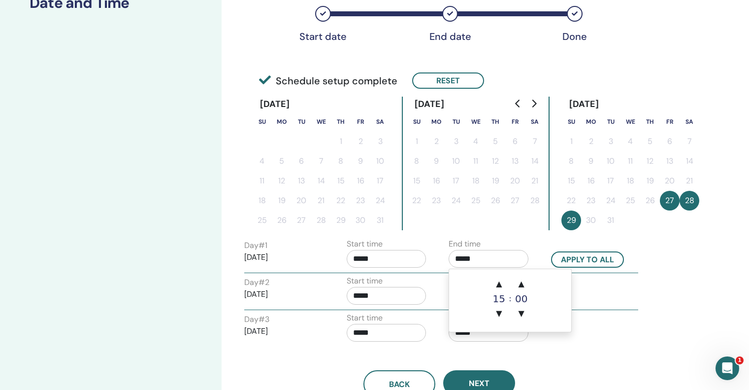
click at [493, 264] on input "*****" at bounding box center [489, 259] width 80 height 18
click at [503, 284] on span "▲" at bounding box center [499, 284] width 20 height 20
click at [522, 280] on span "▲" at bounding box center [522, 284] width 20 height 20
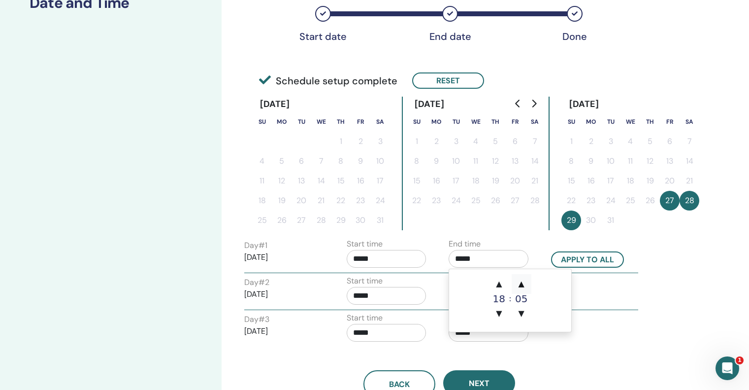
click at [522, 280] on span "▲" at bounding box center [522, 284] width 20 height 20
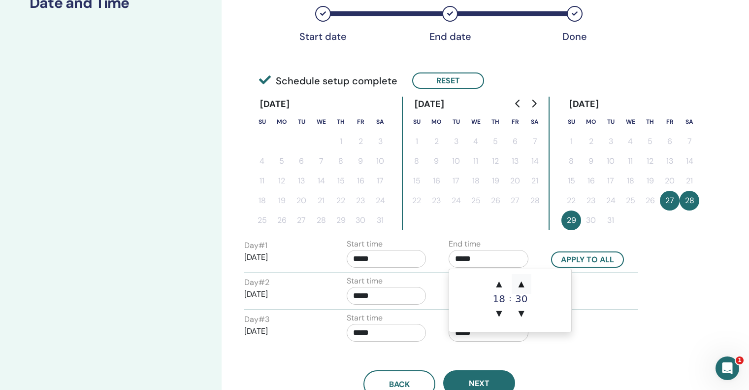
type input "*****"
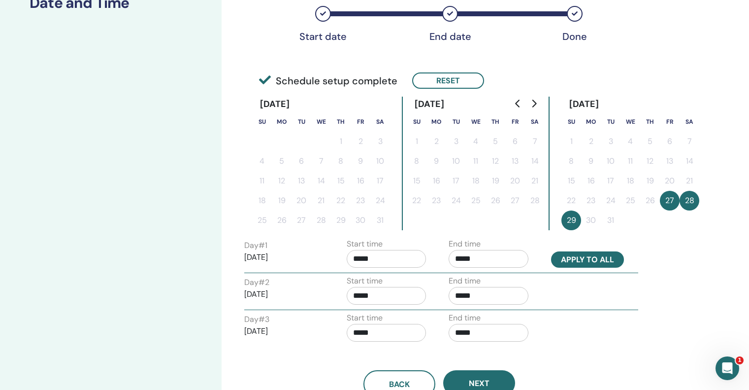
click at [591, 259] on button "Apply to all" at bounding box center [587, 259] width 73 height 16
type input "*****"
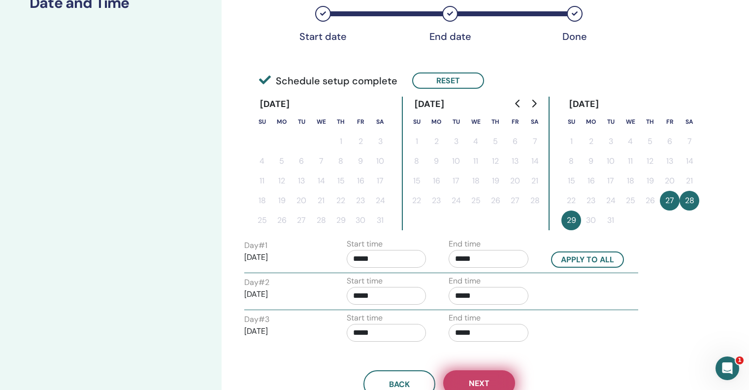
click at [490, 378] on button "Next" at bounding box center [479, 383] width 72 height 26
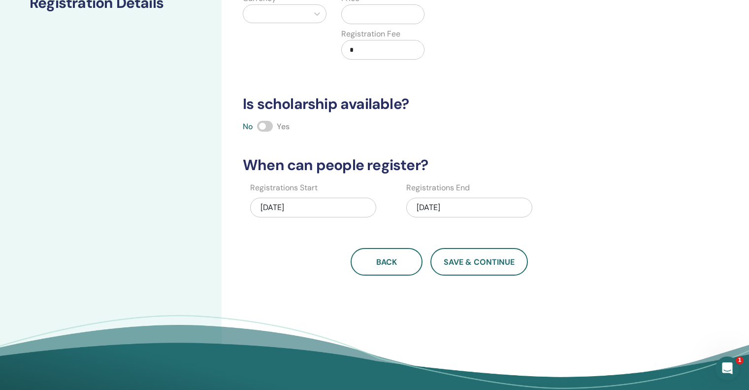
click at [428, 207] on div "03/29/2026" at bounding box center [469, 207] width 126 height 20
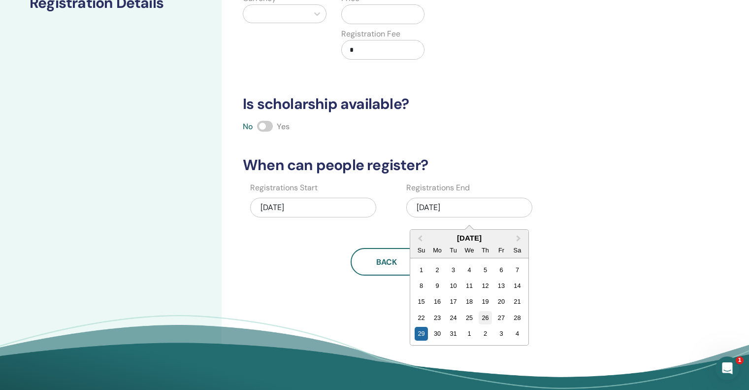
click at [487, 319] on div "26" at bounding box center [485, 317] width 13 height 13
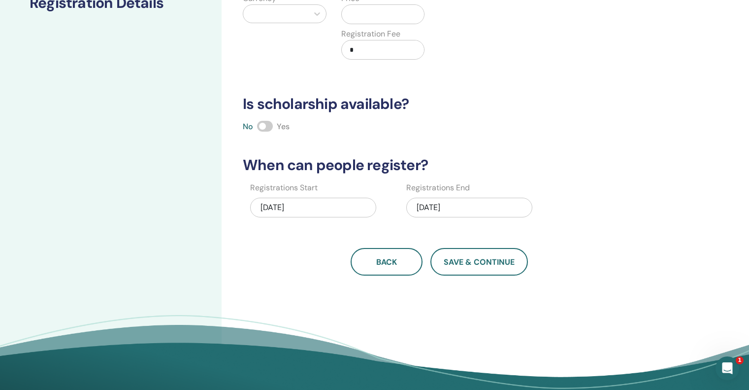
click at [268, 124] on span at bounding box center [265, 126] width 16 height 11
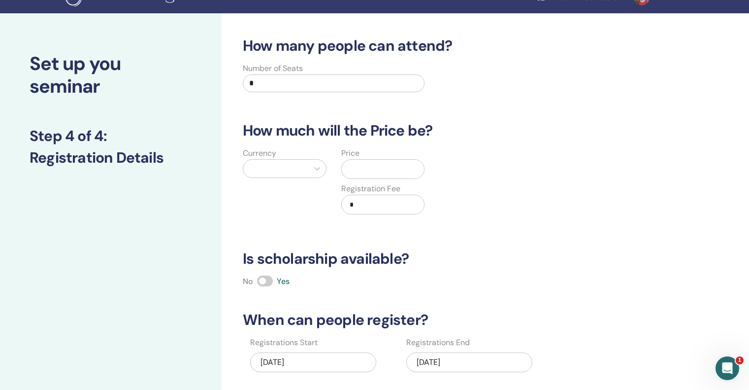
scroll to position [16, 0]
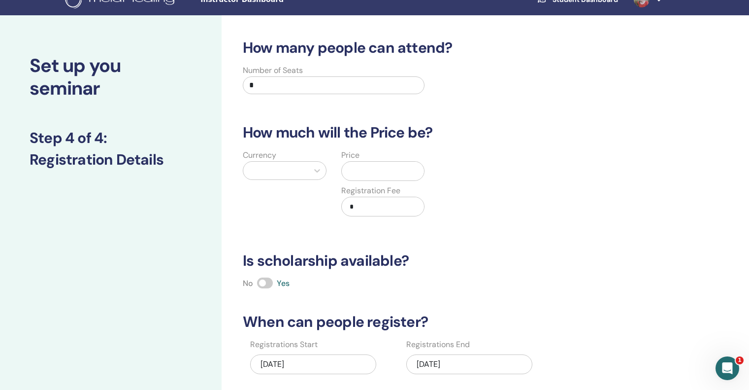
click at [301, 87] on input "*" at bounding box center [334, 85] width 182 height 18
type input "*"
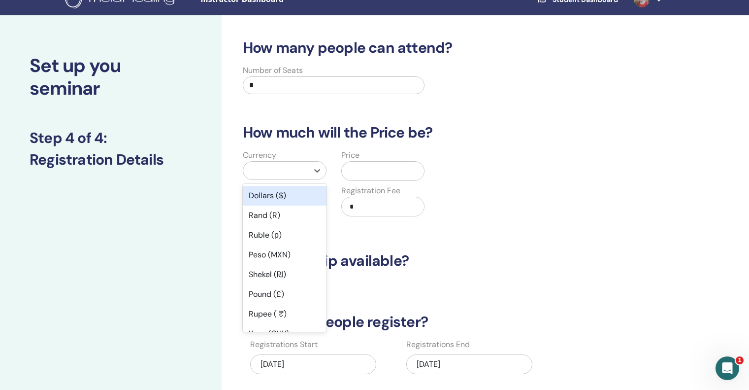
click at [283, 169] on div at bounding box center [275, 170] width 55 height 14
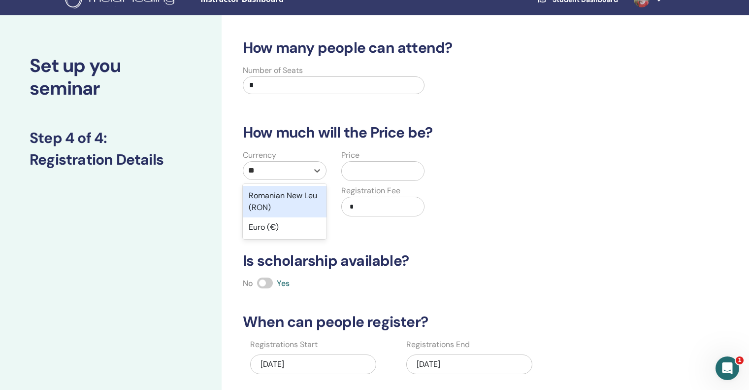
type input "***"
click at [264, 196] on div "Euro (€)" at bounding box center [285, 196] width 84 height 20
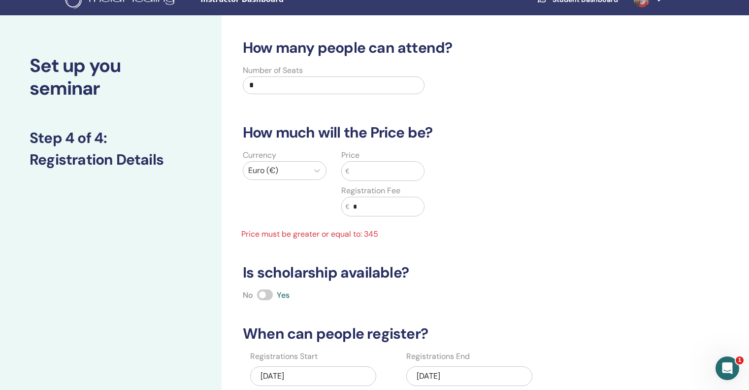
click at [365, 170] on input "text" at bounding box center [386, 171] width 75 height 19
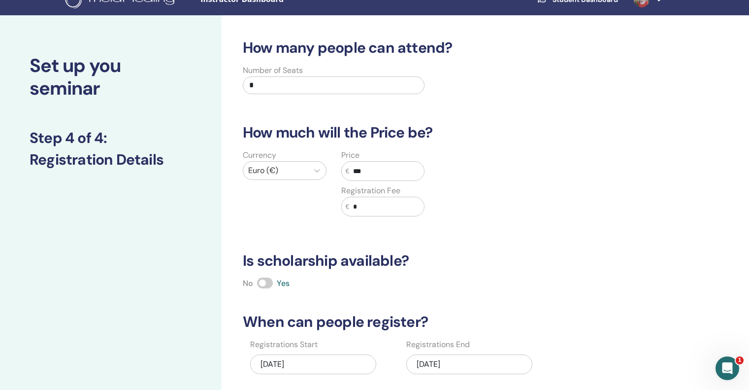
type input "***"
click at [363, 208] on input "*" at bounding box center [386, 206] width 75 height 19
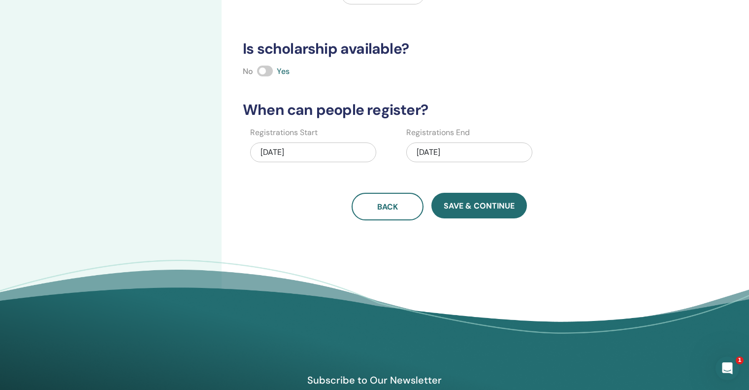
scroll to position [228, 0]
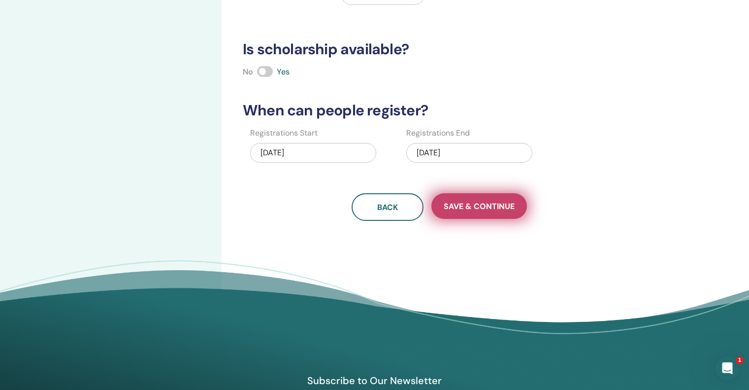
type input "**"
click at [482, 200] on button "Save & Continue" at bounding box center [479, 206] width 96 height 26
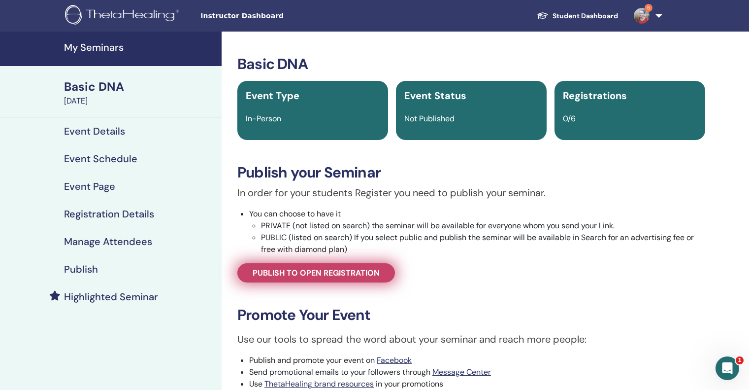
click at [309, 271] on span "Publish to open registration" at bounding box center [316, 272] width 127 height 10
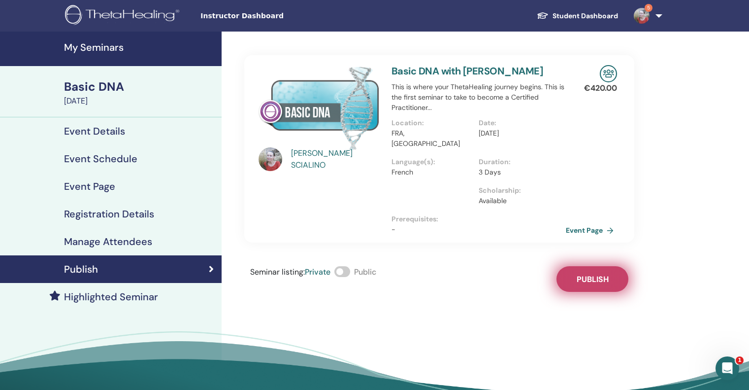
click at [582, 274] on span "Publish" at bounding box center [593, 279] width 32 height 10
click at [576, 223] on link "Event Page" at bounding box center [593, 230] width 52 height 15
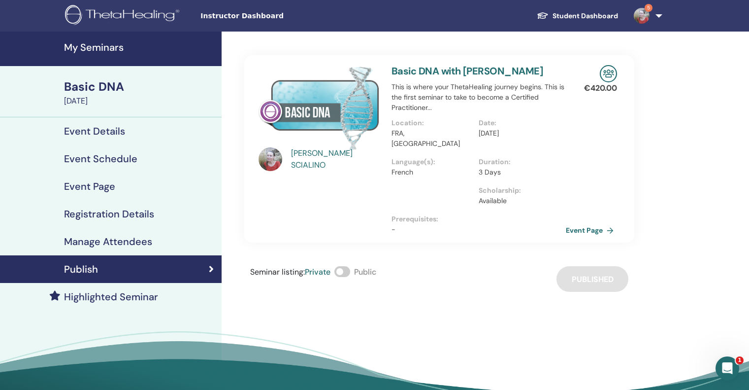
click at [93, 50] on h4 "My Seminars" at bounding box center [140, 47] width 152 height 12
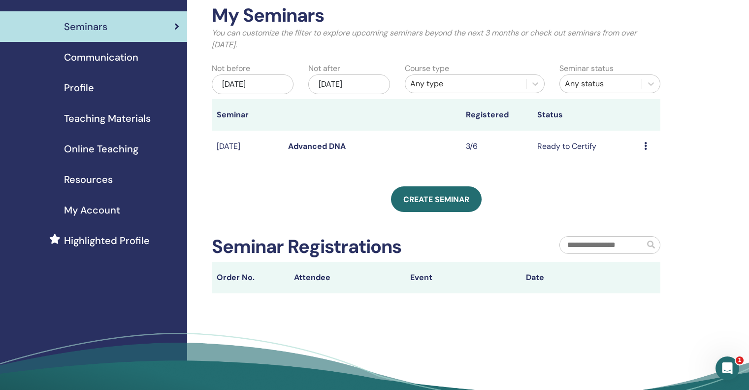
scroll to position [53, 0]
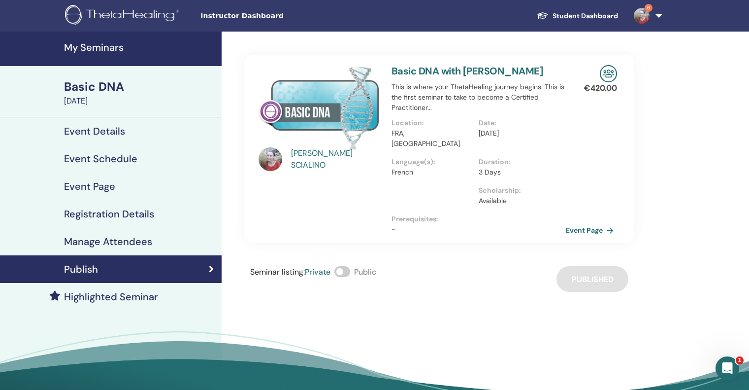
click at [134, 215] on h4 "Registration Details" at bounding box center [109, 214] width 90 height 12
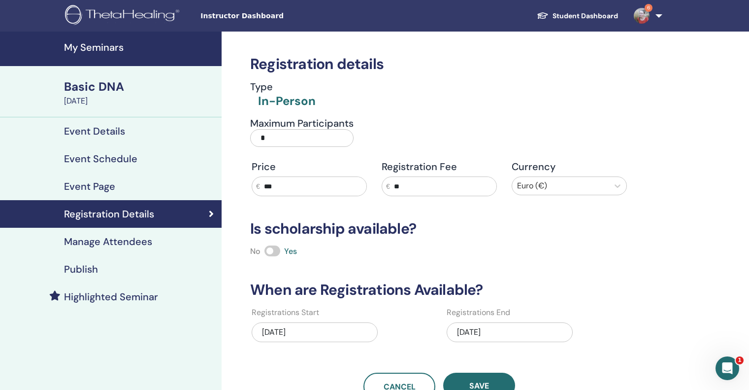
click at [108, 131] on h4 "Event Details" at bounding box center [94, 131] width 61 height 12
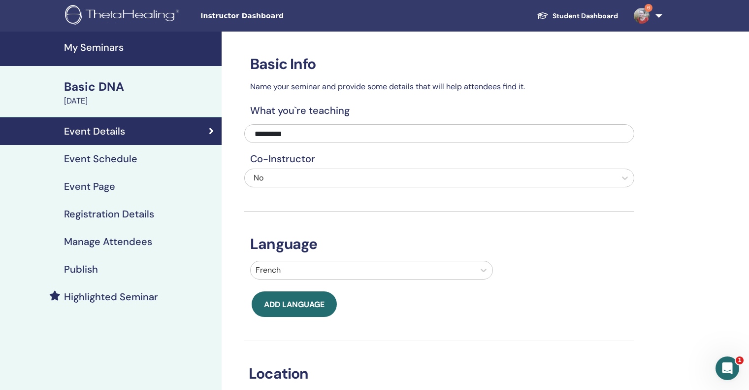
click at [100, 43] on h4 "My Seminars" at bounding box center [140, 47] width 152 height 12
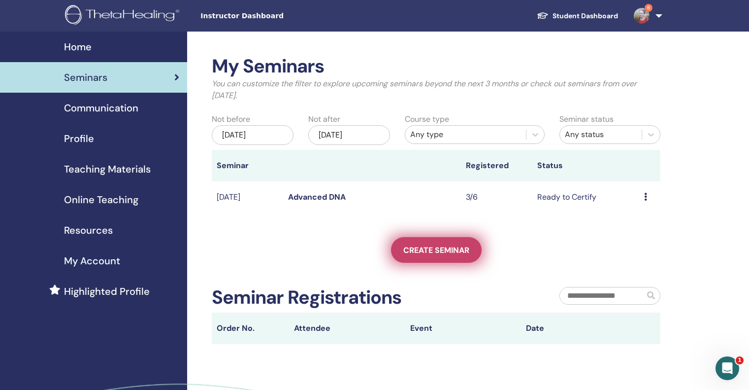
click at [432, 252] on span "Create seminar" at bounding box center [436, 250] width 66 height 10
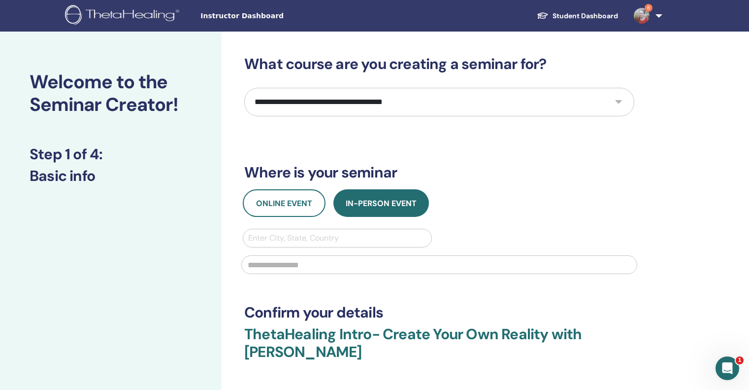
click at [618, 100] on select "**********" at bounding box center [439, 102] width 390 height 29
select select "**"
click at [244, 88] on select "**********" at bounding box center [439, 102] width 390 height 29
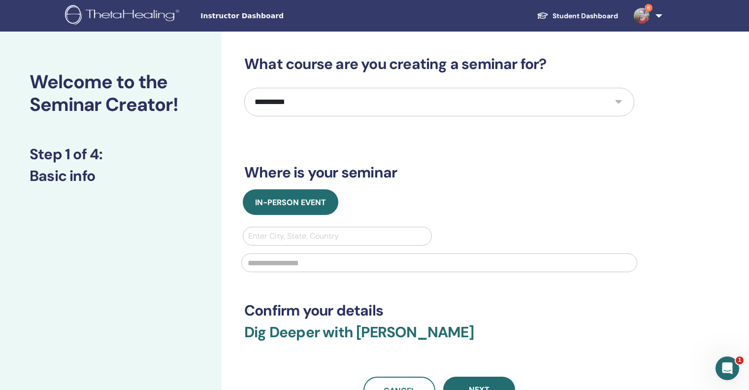
click at [295, 237] on div at bounding box center [337, 236] width 178 height 14
type input "***"
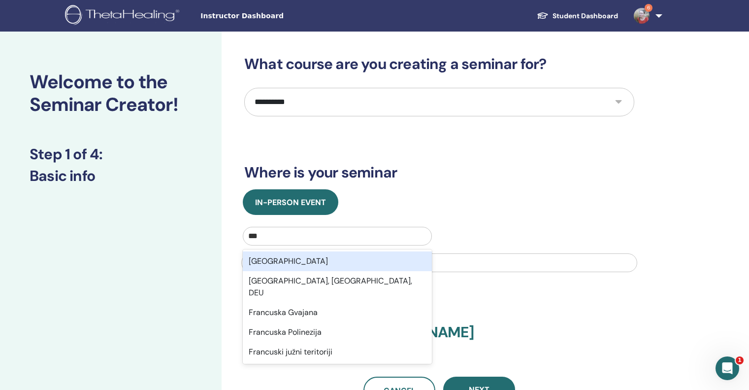
click at [279, 263] on div "France" at bounding box center [337, 261] width 189 height 20
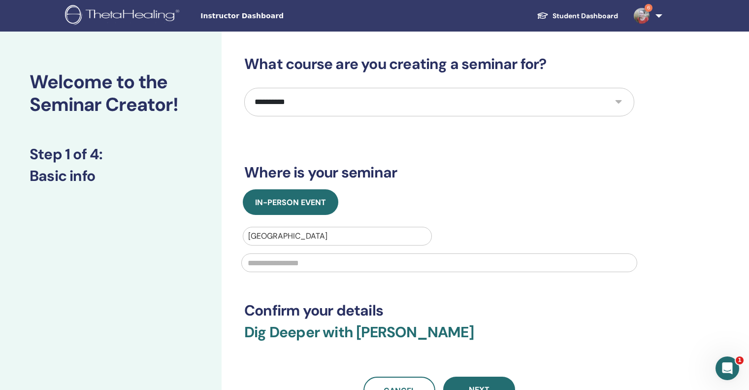
click at [281, 264] on input "text" at bounding box center [439, 262] width 396 height 19
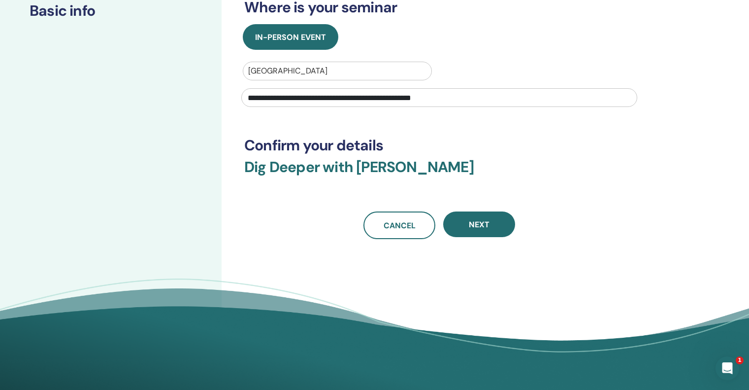
scroll to position [175, 0]
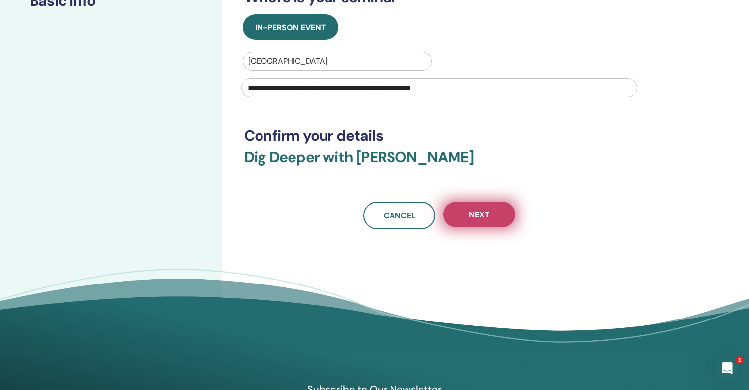
type input "**********"
click at [483, 213] on span "Next" at bounding box center [479, 214] width 21 height 10
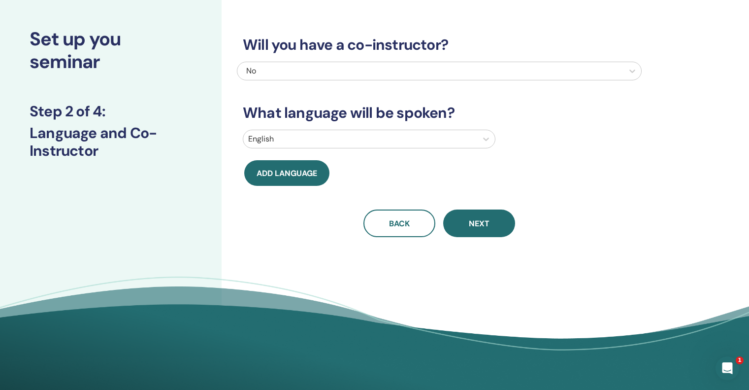
scroll to position [25, 0]
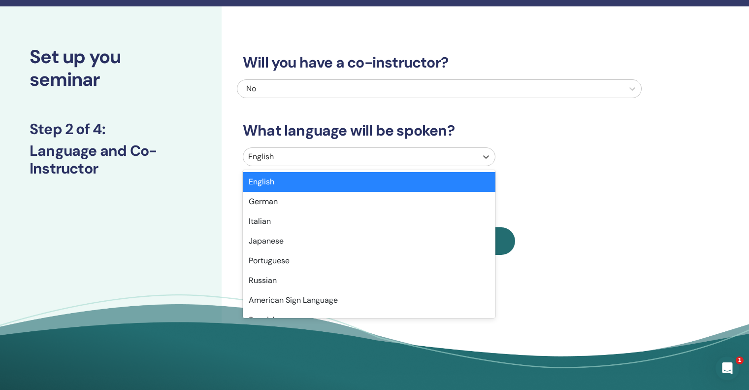
click at [413, 154] on div at bounding box center [360, 157] width 224 height 14
type input "*"
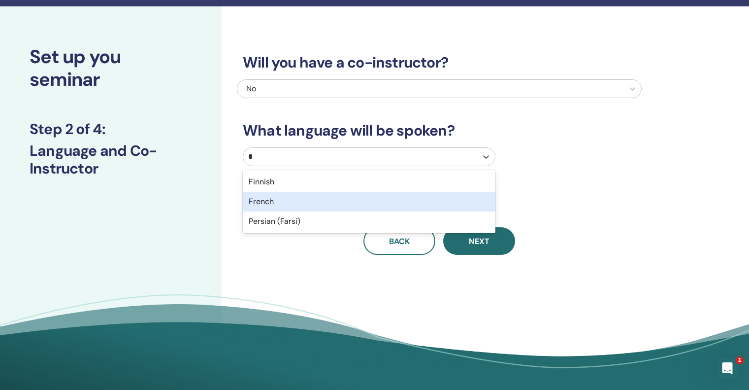
click at [382, 199] on div "French" at bounding box center [369, 202] width 253 height 20
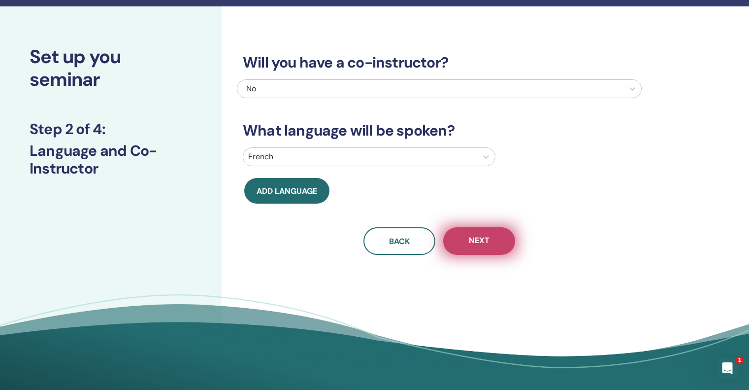
click at [471, 241] on span "Next" at bounding box center [479, 241] width 21 height 12
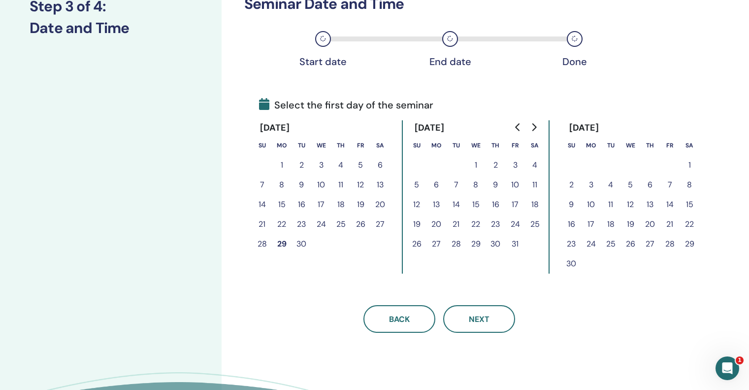
scroll to position [148, 0]
click at [534, 127] on icon "Go to next month" at bounding box center [534, 127] width 8 height 8
click at [667, 222] on button "23" at bounding box center [670, 224] width 20 height 20
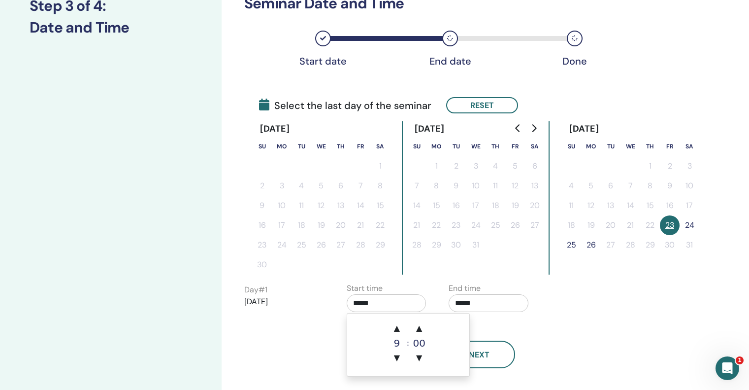
click at [362, 301] on input "*****" at bounding box center [387, 303] width 80 height 18
click at [399, 326] on span "▲" at bounding box center [397, 328] width 20 height 20
click at [417, 327] on span "▲" at bounding box center [419, 328] width 20 height 20
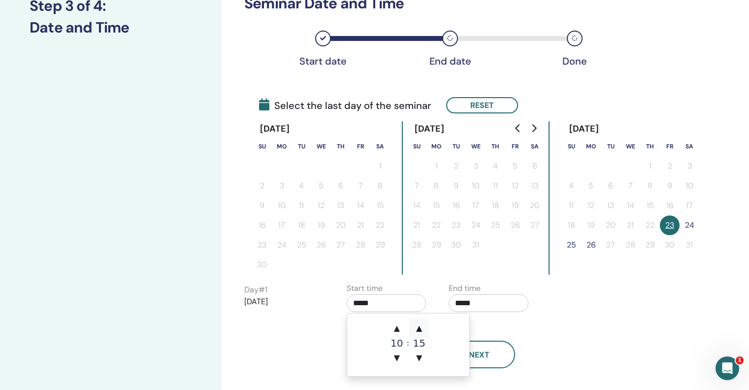
click at [417, 327] on span "▲" at bounding box center [419, 328] width 20 height 20
type input "*****"
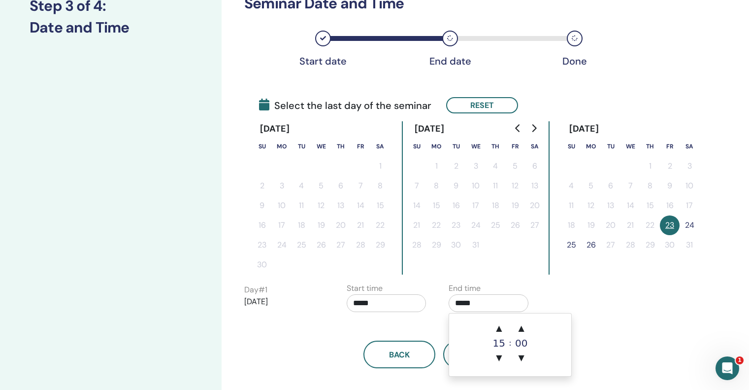
click at [494, 305] on input "*****" at bounding box center [489, 303] width 80 height 18
click at [500, 328] on span "▲" at bounding box center [499, 328] width 20 height 20
click at [522, 325] on span "▲" at bounding box center [522, 328] width 20 height 20
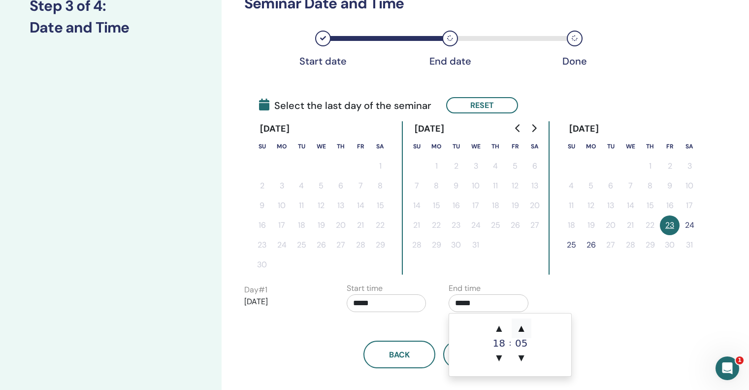
click at [522, 325] on span "▲" at bounding box center [522, 328] width 20 height 20
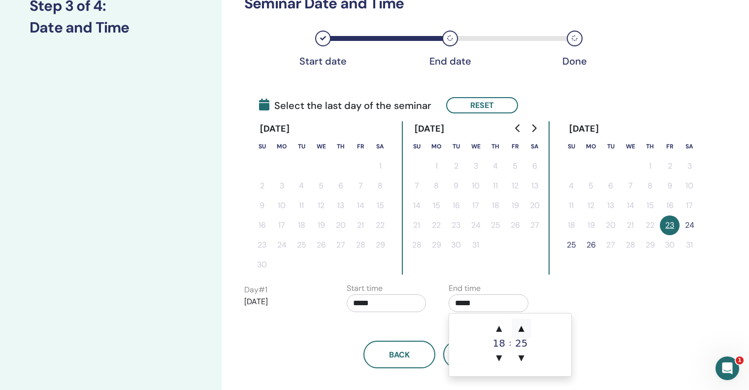
type input "*****"
click at [618, 301] on div "Day # 1 2026/01/23 Start time ***** End time *****" at bounding box center [441, 299] width 409 height 34
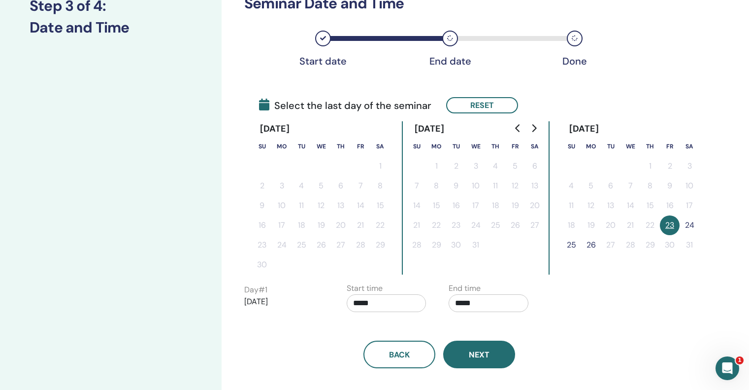
click at [483, 358] on span "Next" at bounding box center [479, 354] width 21 height 10
click at [486, 355] on span "Next" at bounding box center [479, 354] width 21 height 10
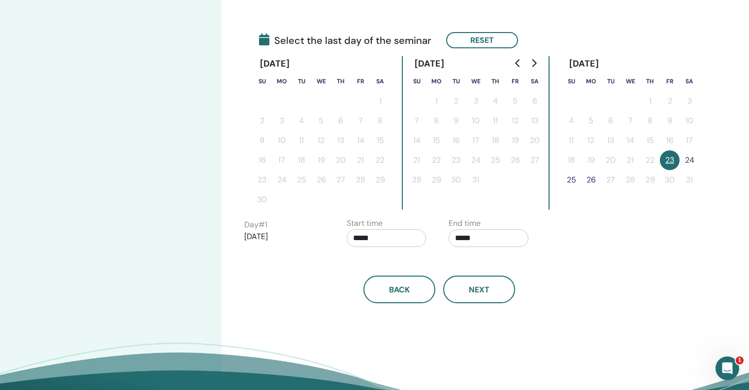
scroll to position [214, 0]
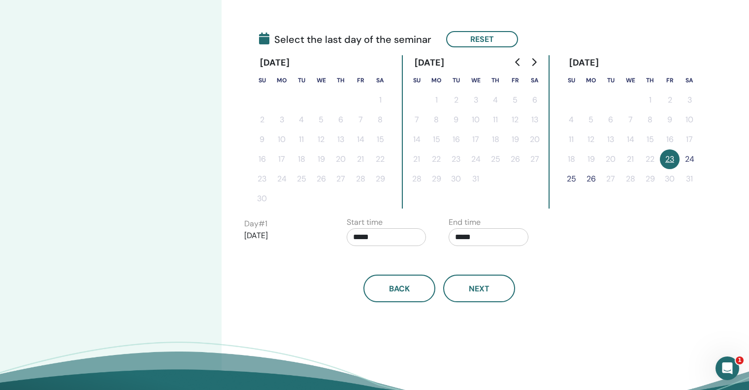
click at [690, 160] on button "24" at bounding box center [690, 159] width 20 height 20
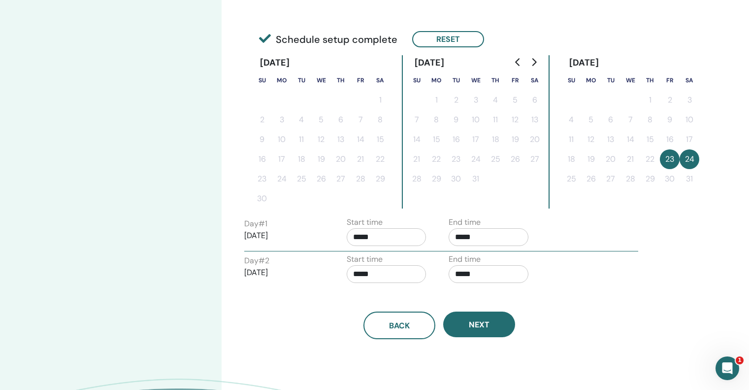
click at [689, 157] on button "24" at bounding box center [690, 159] width 20 height 20
click at [662, 217] on div "Time Zone Time Zone (GMT-8) US/Alaska Seminar Date and Time Start date End date…" at bounding box center [471, 146] width 499 height 659
click at [457, 37] on button "Reset" at bounding box center [448, 39] width 72 height 16
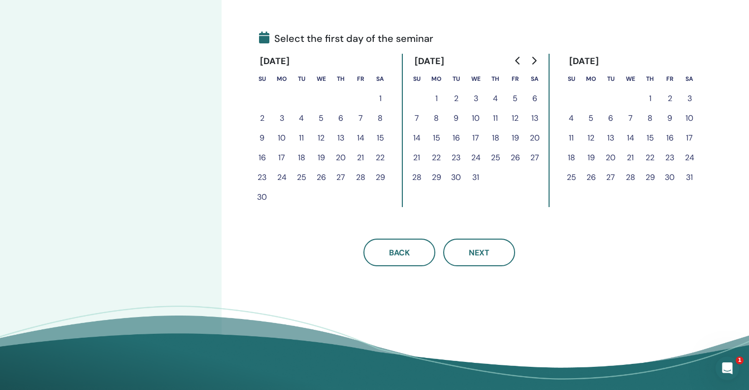
click at [692, 156] on button "24" at bounding box center [690, 158] width 20 height 20
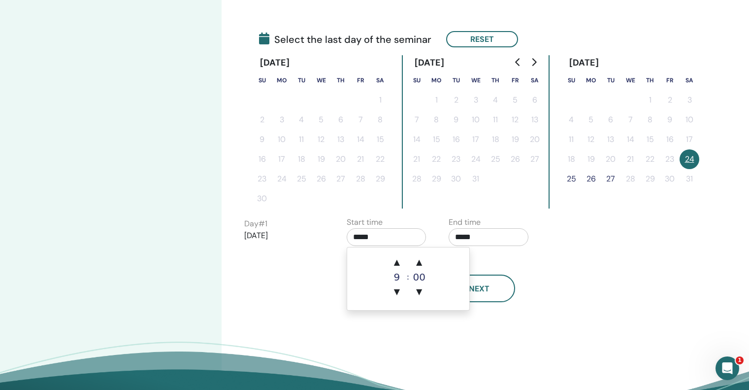
click at [384, 235] on input "*****" at bounding box center [387, 237] width 80 height 18
click at [400, 263] on span "▲" at bounding box center [397, 262] width 20 height 20
click at [418, 259] on span "▲" at bounding box center [419, 262] width 20 height 20
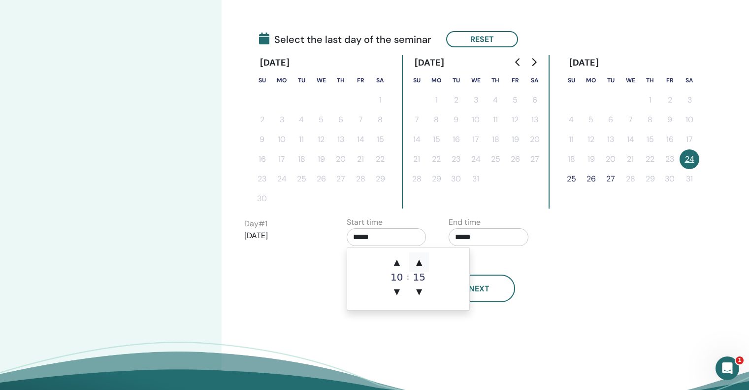
click at [418, 259] on span "▲" at bounding box center [419, 262] width 20 height 20
type input "*****"
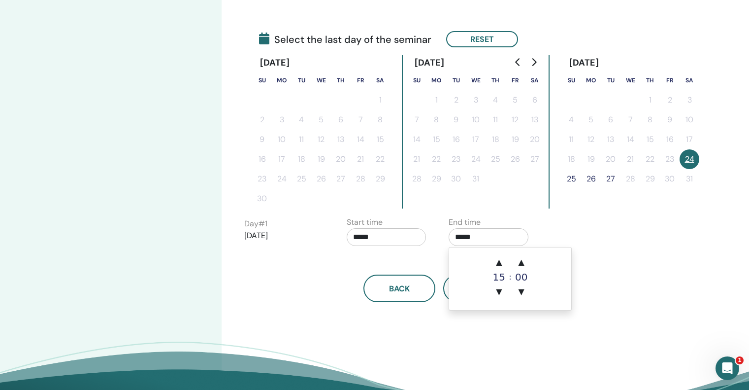
click at [492, 239] on input "*****" at bounding box center [489, 237] width 80 height 18
click at [499, 259] on span "▲" at bounding box center [499, 262] width 20 height 20
click at [522, 261] on span "▲" at bounding box center [522, 262] width 20 height 20
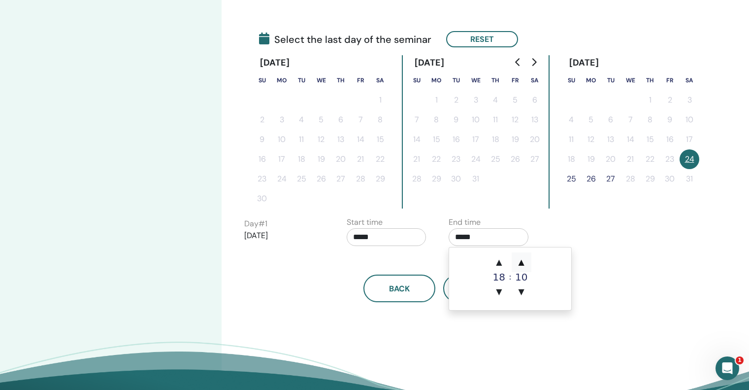
click at [522, 261] on span "▲" at bounding box center [522, 262] width 20 height 20
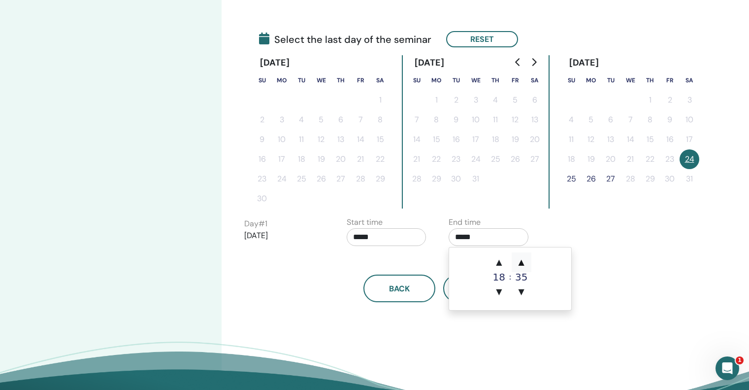
click at [522, 261] on span "▲" at bounding box center [522, 262] width 20 height 20
click at [520, 288] on span "▼" at bounding box center [522, 292] width 20 height 20
type input "*****"
click at [630, 226] on div "Day # 1 2026/01/24 Start time ***** End time *****" at bounding box center [441, 233] width 409 height 34
click at [570, 177] on button "25" at bounding box center [571, 179] width 20 height 20
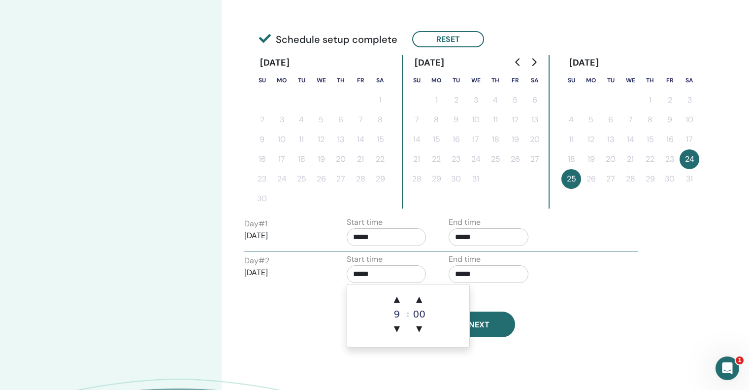
click at [360, 271] on input "*****" at bounding box center [387, 274] width 80 height 18
click at [395, 299] on span "▲" at bounding box center [397, 299] width 20 height 20
click at [421, 299] on span "▲" at bounding box center [419, 299] width 20 height 20
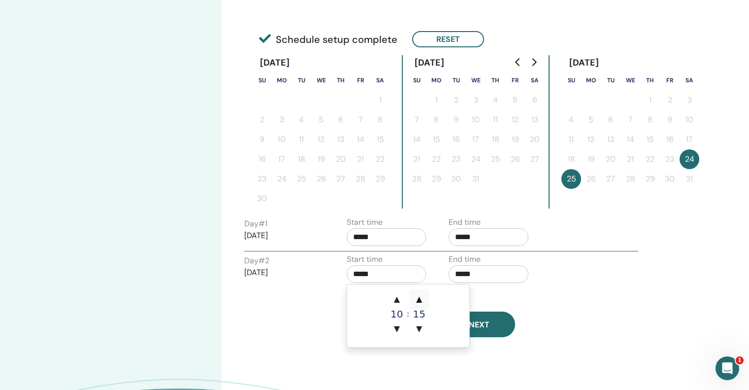
click at [421, 299] on span "▲" at bounding box center [419, 299] width 20 height 20
type input "*****"
click at [491, 274] on input "*****" at bounding box center [489, 274] width 80 height 18
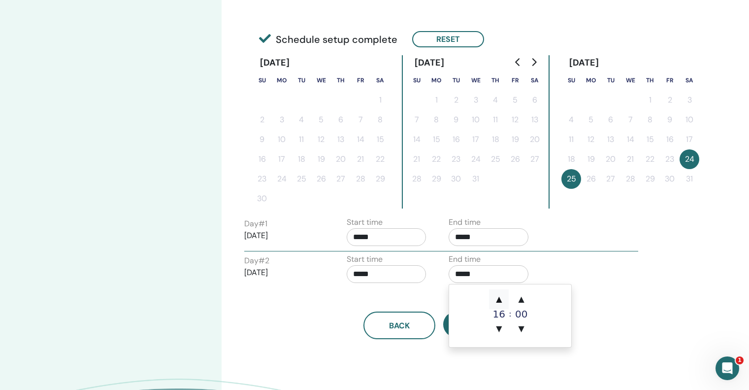
click at [498, 298] on span "▲" at bounding box center [499, 299] width 20 height 20
click at [519, 298] on span "▲" at bounding box center [522, 299] width 20 height 20
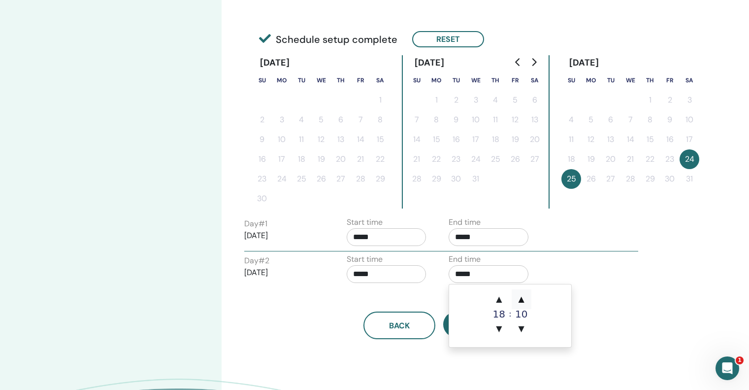
click at [519, 298] on span "▲" at bounding box center [522, 299] width 20 height 20
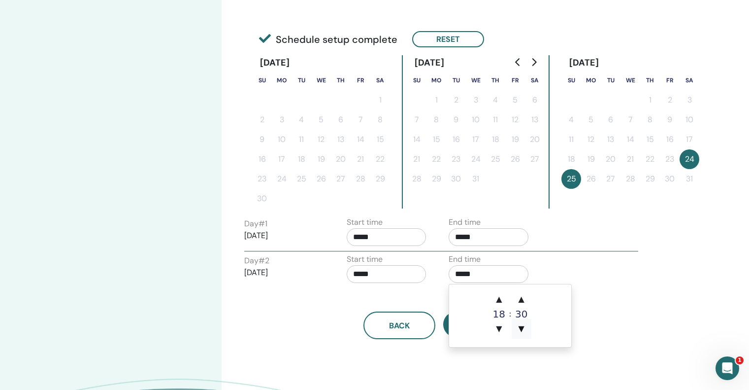
click at [520, 326] on span "▼" at bounding box center [522, 329] width 20 height 20
type input "*****"
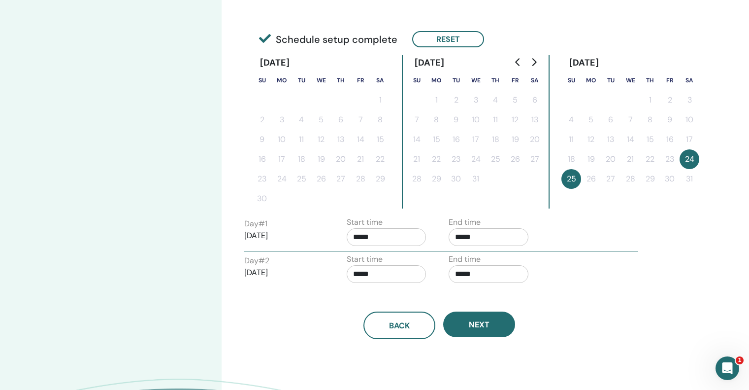
click at [610, 278] on div "Day # 2 2026/01/25 Start time ***** End time *****" at bounding box center [441, 270] width 409 height 34
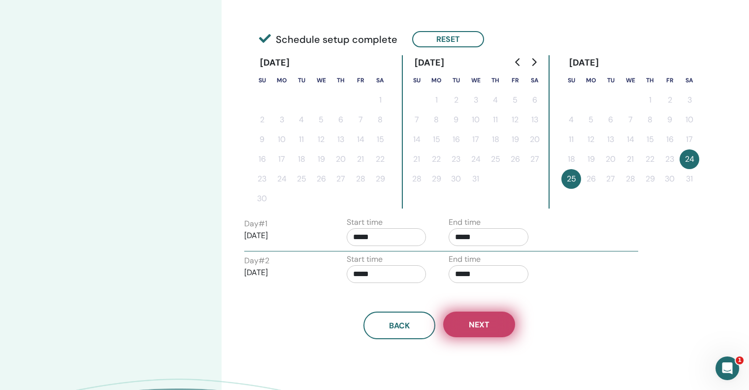
click at [487, 318] on button "Next" at bounding box center [479, 324] width 72 height 26
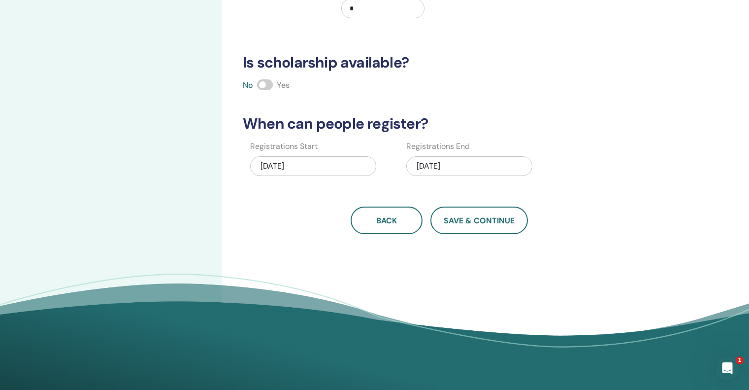
click at [269, 85] on span at bounding box center [265, 84] width 16 height 11
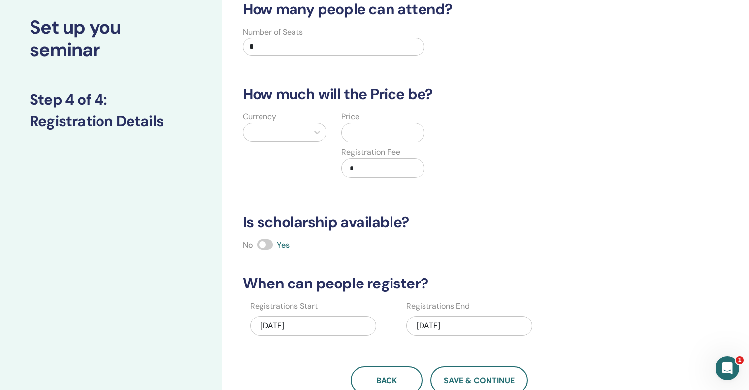
scroll to position [54, 0]
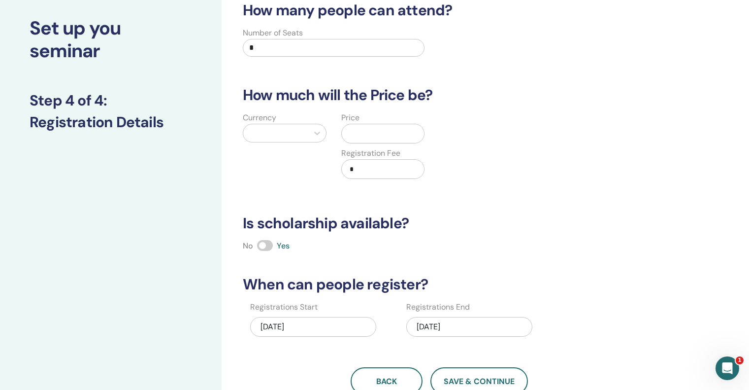
click at [287, 47] on input "*" at bounding box center [334, 48] width 182 height 18
type input "*"
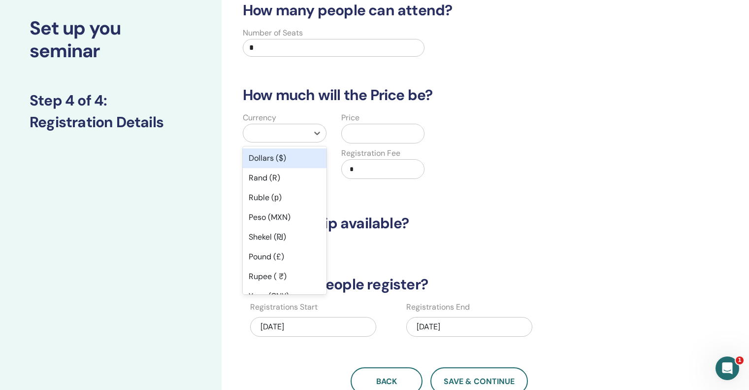
click at [288, 132] on div at bounding box center [275, 133] width 55 height 14
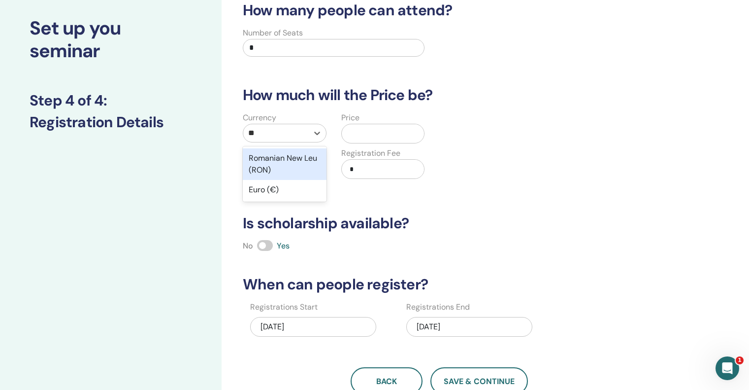
type input "***"
click at [269, 160] on div "Euro (€)" at bounding box center [285, 158] width 84 height 20
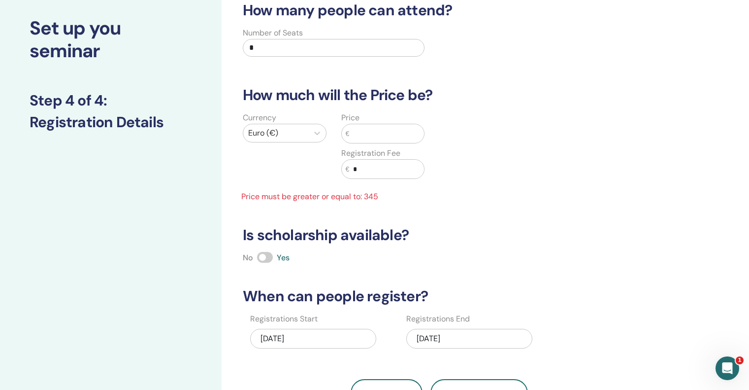
click at [364, 136] on input "text" at bounding box center [386, 133] width 75 height 19
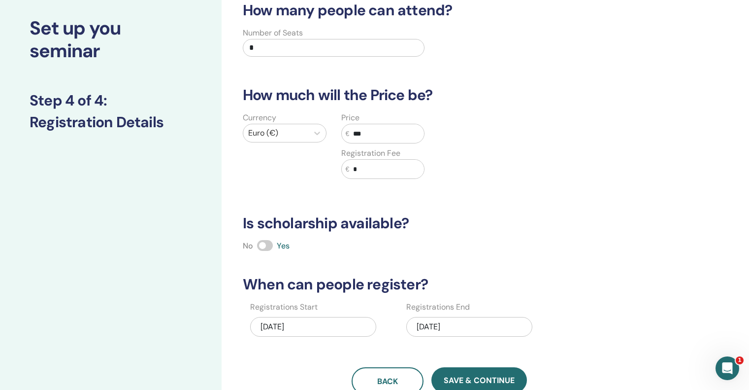
type input "***"
click at [366, 168] on input "*" at bounding box center [386, 169] width 75 height 19
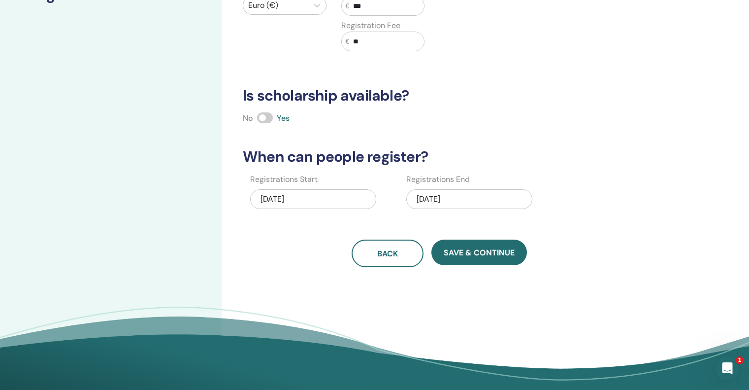
scroll to position [189, 0]
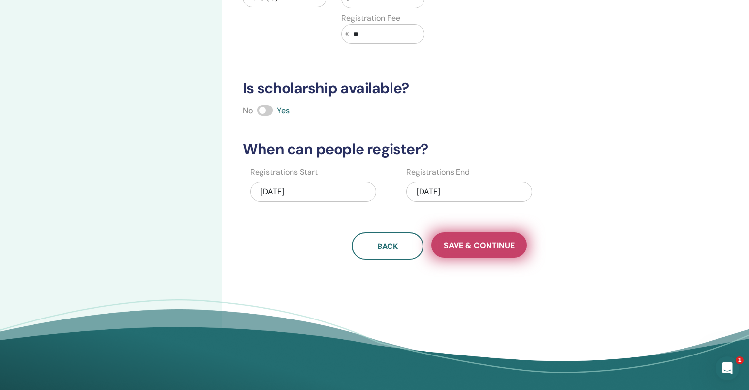
type input "**"
click at [474, 240] on span "Save & Continue" at bounding box center [479, 245] width 71 height 10
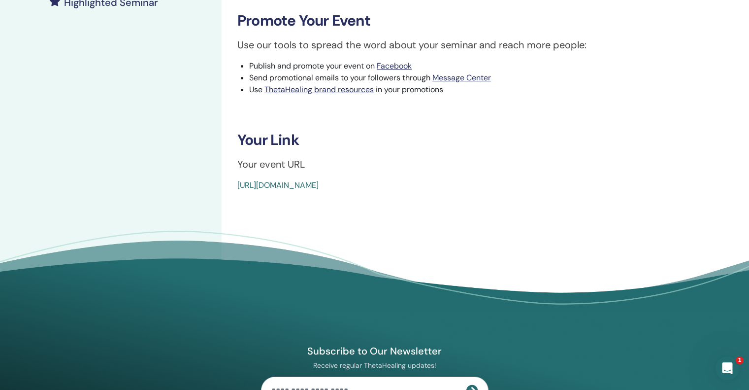
scroll to position [175, 0]
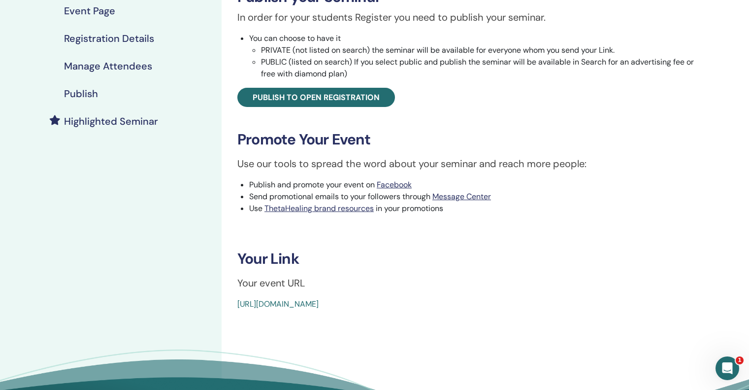
drag, startPoint x: 461, startPoint y: 301, endPoint x: 229, endPoint y: 299, distance: 231.5
click at [229, 299] on div "Dig Deeper Event Type In-Person Event Status Not Published Registrations 0/6 Pu…" at bounding box center [472, 95] width 488 height 430
copy link "[URL][DOMAIN_NAME]"
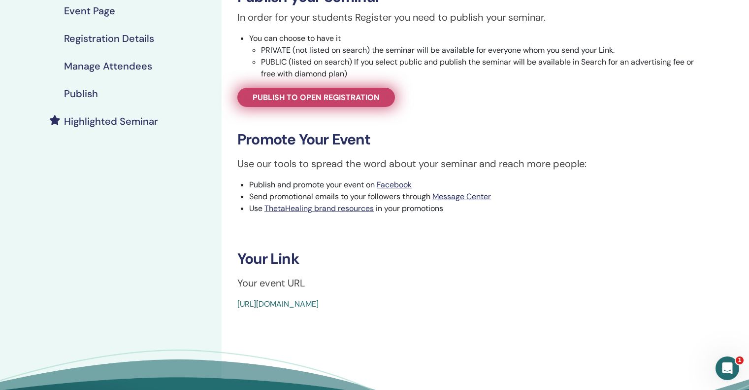
click at [325, 103] on link "Publish to open registration" at bounding box center [316, 97] width 158 height 19
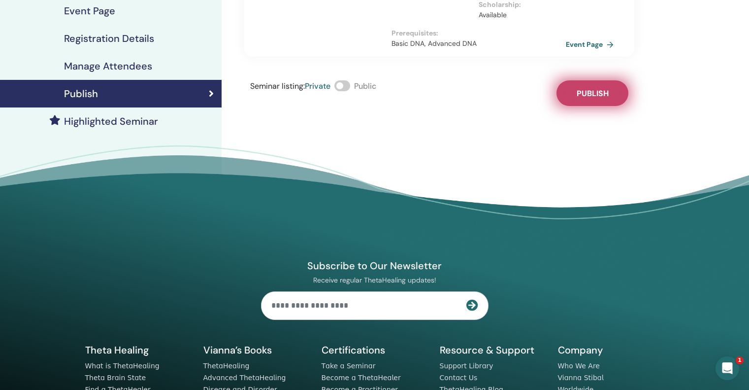
click at [589, 88] on span "Publish" at bounding box center [593, 93] width 32 height 10
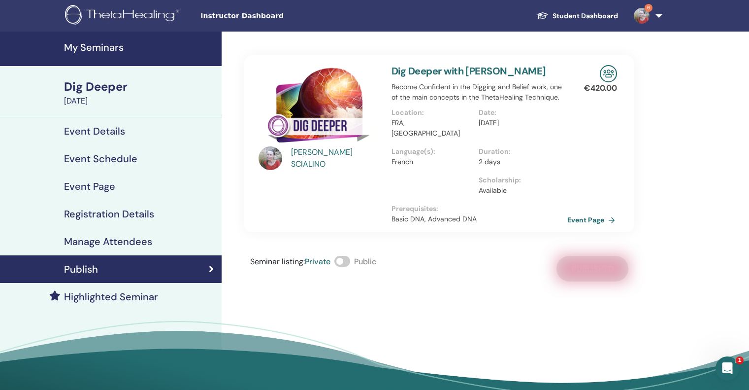
click at [580, 212] on link "Event Page" at bounding box center [593, 219] width 52 height 15
click at [104, 50] on h4 "My Seminars" at bounding box center [140, 47] width 152 height 12
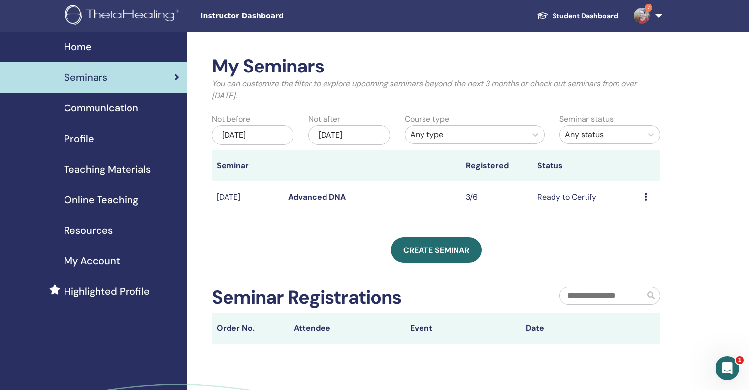
click at [573, 17] on link "Student Dashboard" at bounding box center [577, 16] width 97 height 18
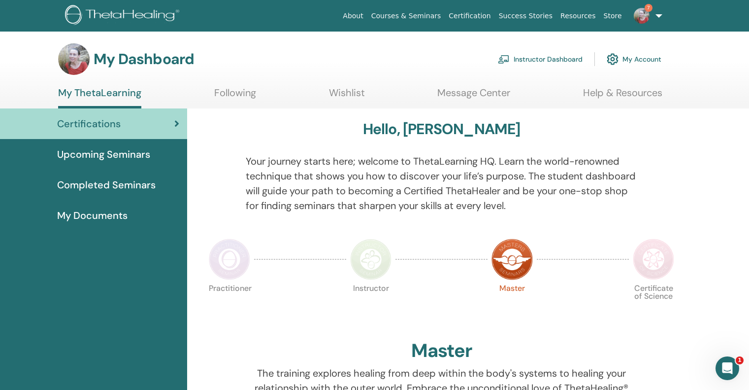
click at [619, 92] on link "Help & Resources" at bounding box center [622, 96] width 79 height 19
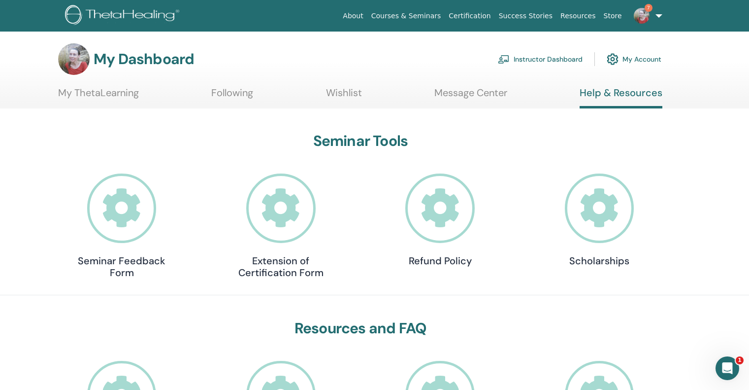
click at [538, 58] on link "Instructor Dashboard" at bounding box center [540, 59] width 85 height 22
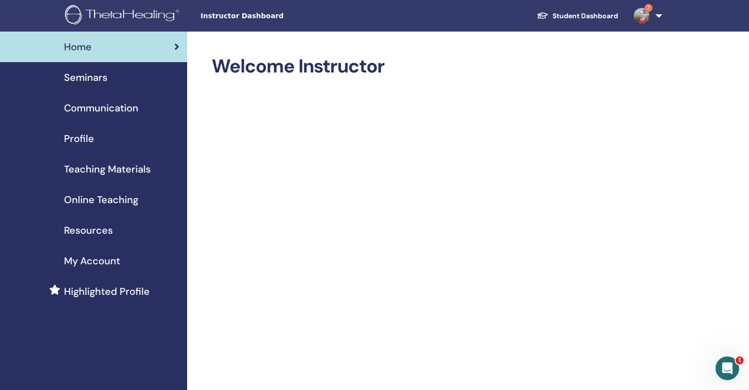
click at [80, 107] on span "Communication" at bounding box center [101, 107] width 74 height 15
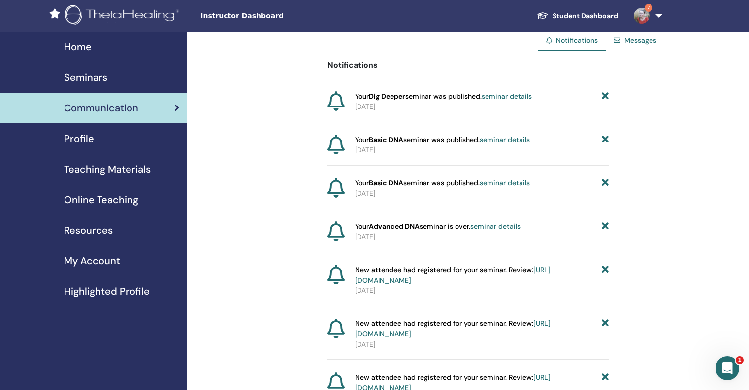
click at [109, 169] on span "Teaching Materials" at bounding box center [107, 169] width 87 height 15
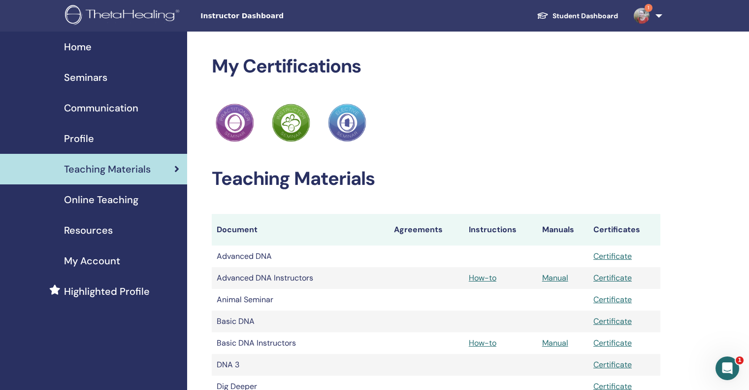
click at [87, 228] on span "Resources" at bounding box center [88, 230] width 49 height 15
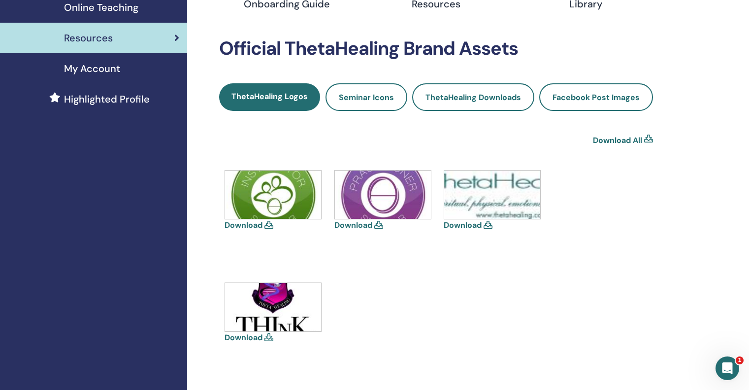
scroll to position [191, 0]
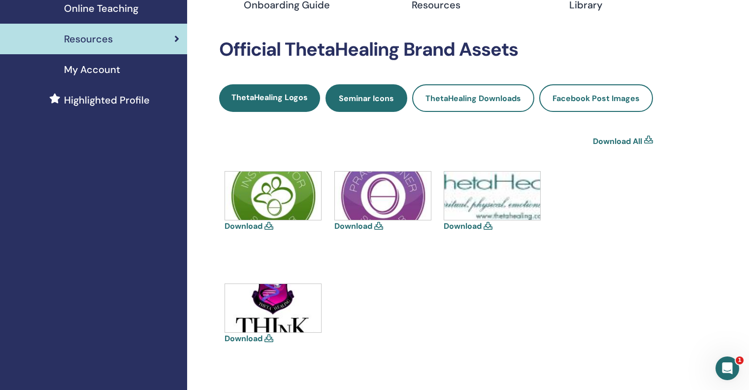
click at [387, 98] on span "Seminar Icons" at bounding box center [366, 98] width 55 height 10
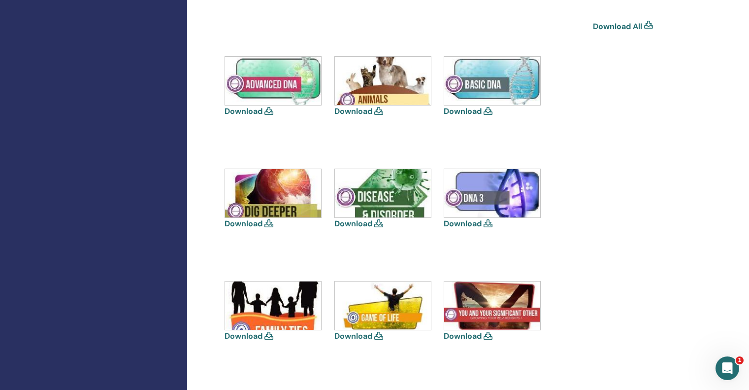
scroll to position [313, 0]
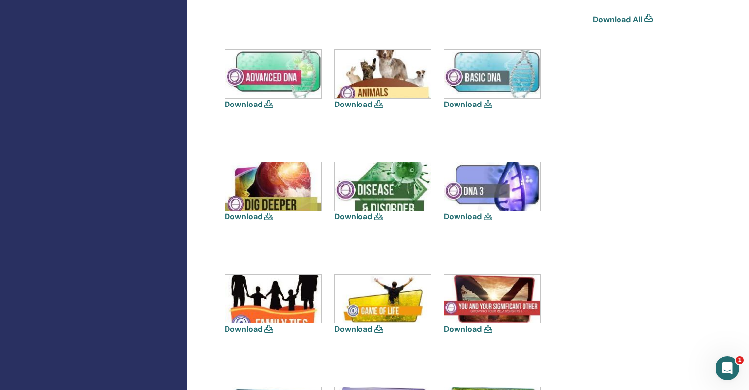
click at [268, 217] on icon at bounding box center [268, 216] width 9 height 8
click at [255, 216] on link "Download" at bounding box center [244, 216] width 38 height 10
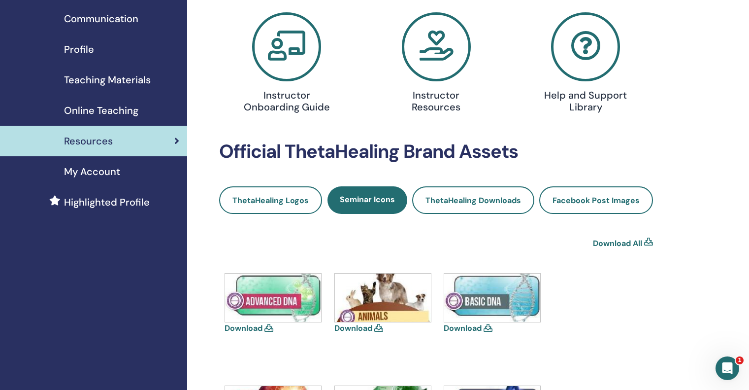
scroll to position [0, 0]
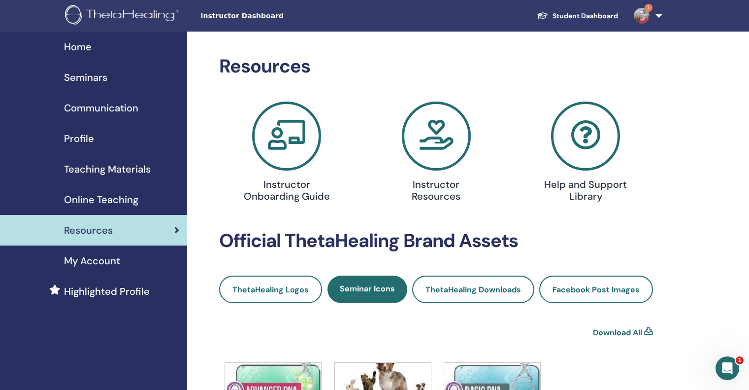
click at [87, 74] on span "Seminars" at bounding box center [85, 77] width 43 height 15
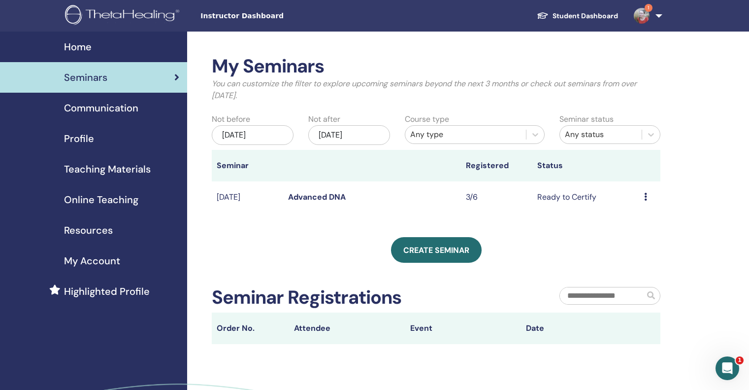
click at [647, 14] on img at bounding box center [642, 16] width 16 height 16
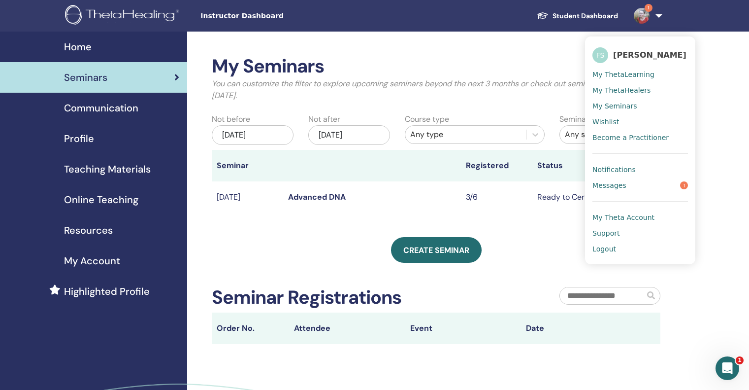
click at [618, 183] on span "Messages" at bounding box center [609, 185] width 34 height 9
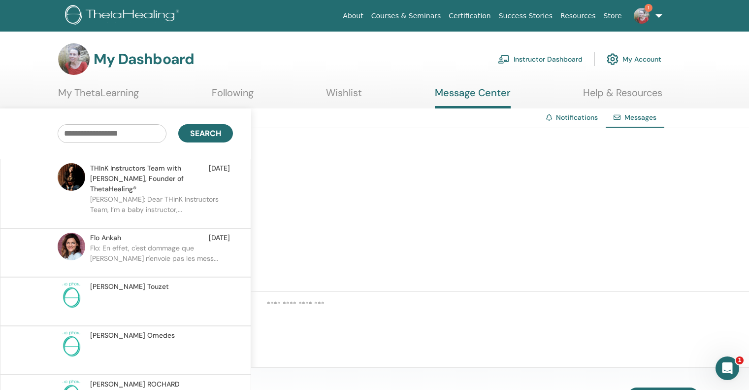
click at [658, 9] on link "1" at bounding box center [646, 16] width 40 height 32
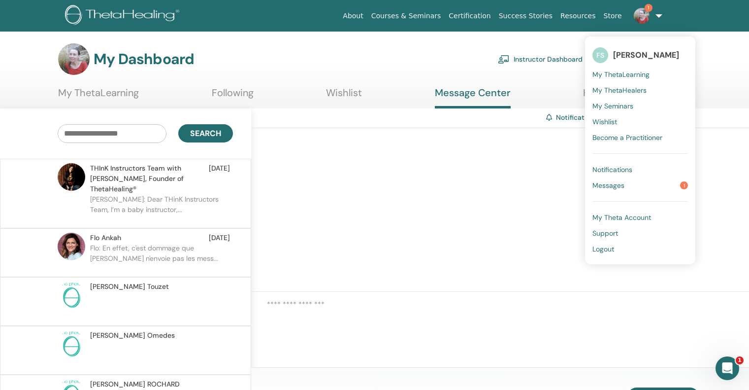
click at [609, 247] on span "Logout" at bounding box center [603, 248] width 22 height 9
